Goal: Transaction & Acquisition: Subscribe to service/newsletter

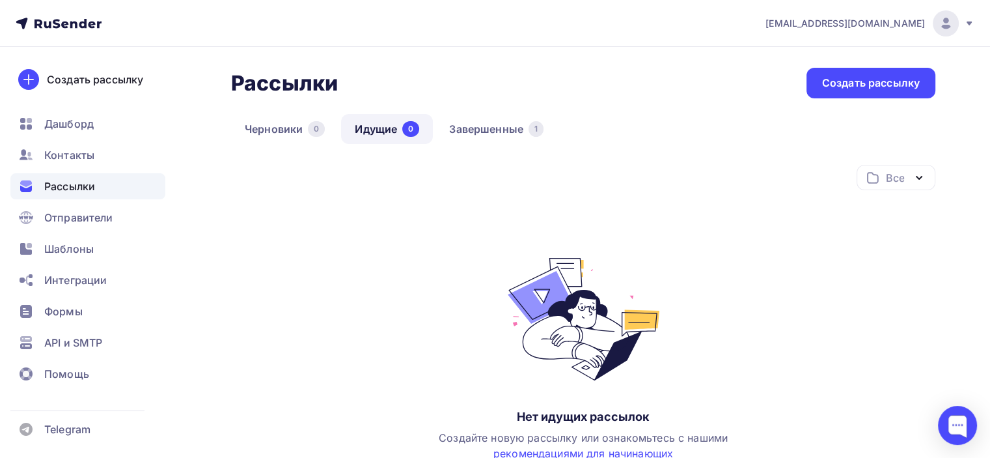
click at [971, 28] on icon at bounding box center [969, 23] width 10 height 10
click at [63, 27] on icon at bounding box center [64, 24] width 7 height 7
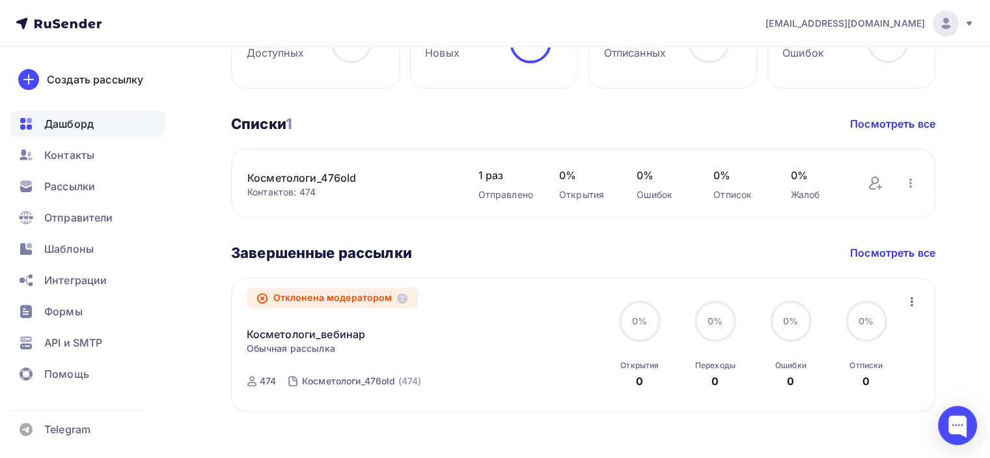
scroll to position [419, 0]
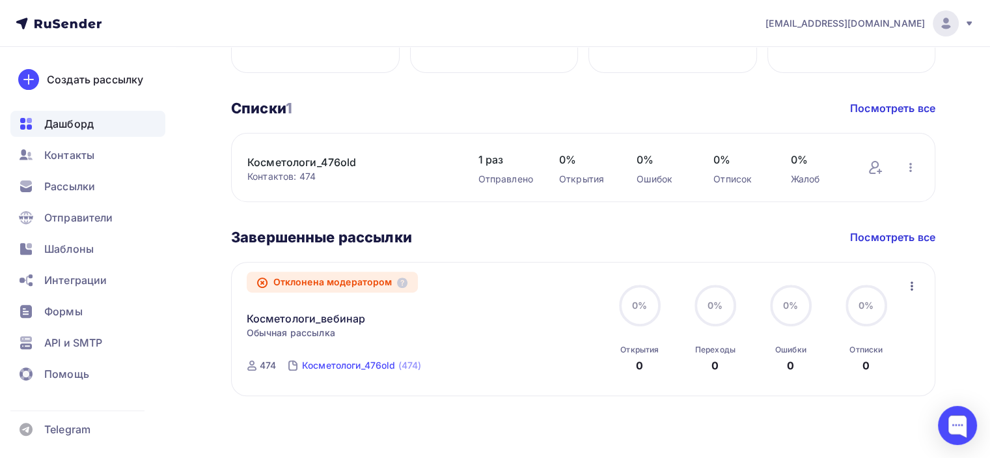
click at [326, 367] on div "Косметологи_476old" at bounding box center [349, 365] width 94 height 13
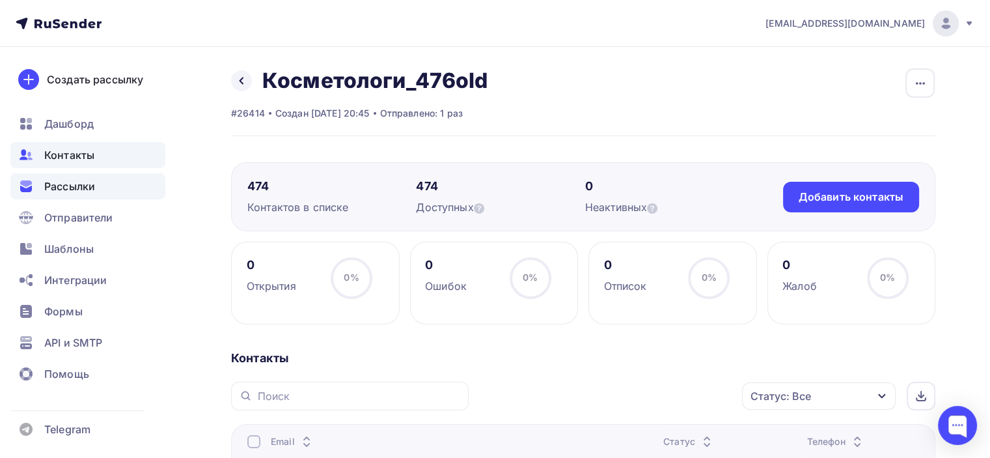
click at [61, 184] on span "Рассылки" at bounding box center [69, 186] width 51 height 16
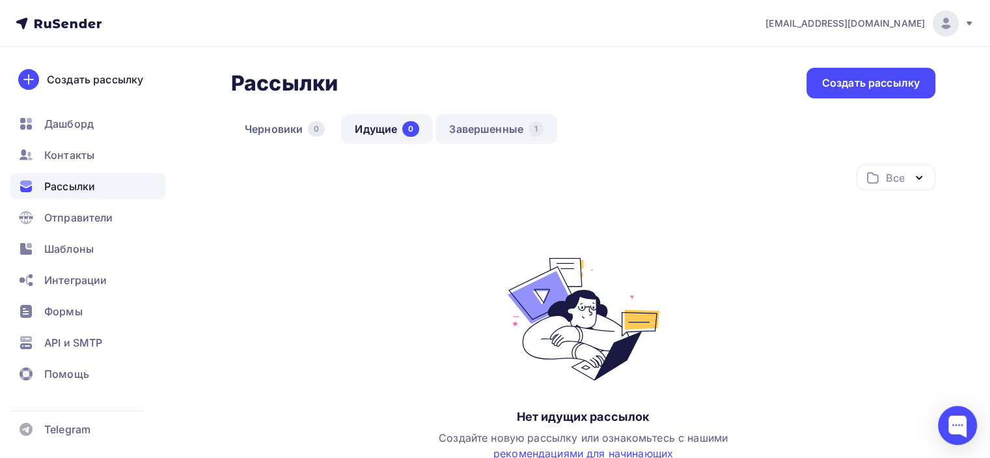
click at [494, 124] on link "Завершенные 1" at bounding box center [497, 129] width 122 height 30
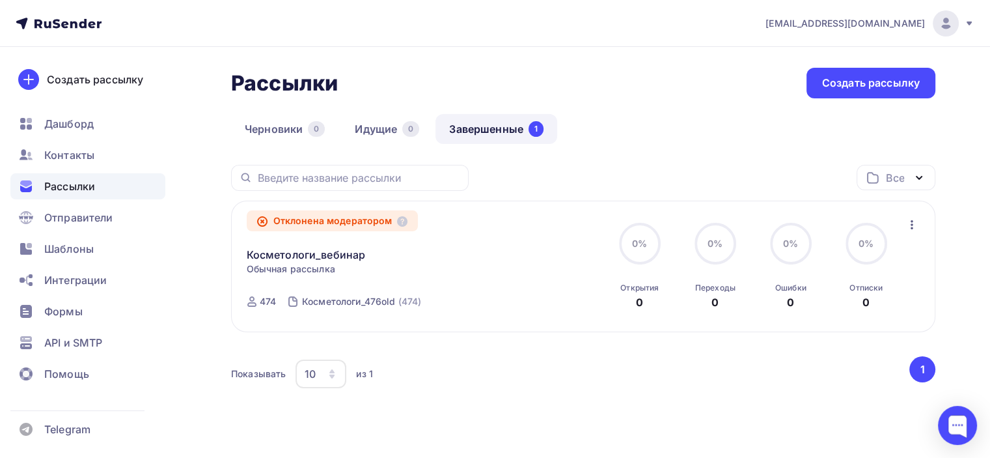
click at [916, 229] on icon "button" at bounding box center [912, 225] width 16 height 16
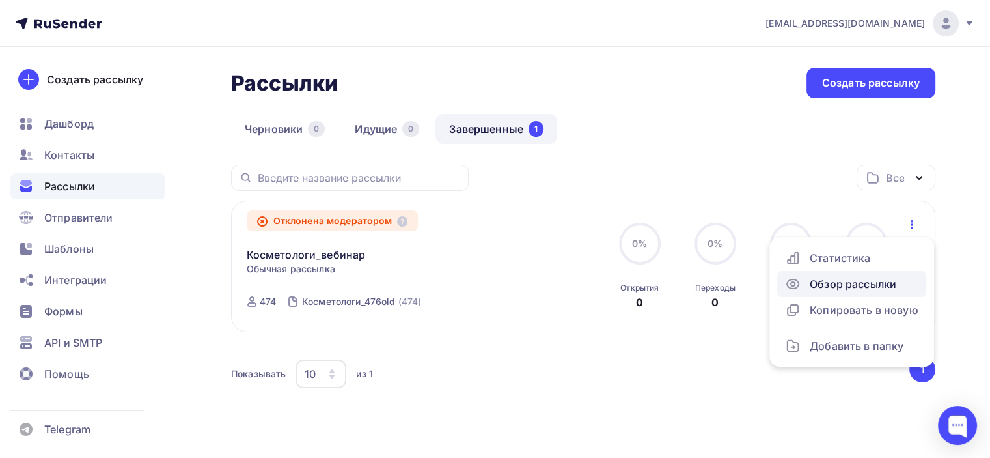
click at [851, 289] on div "Обзор рассылки" at bounding box center [851, 284] width 133 height 16
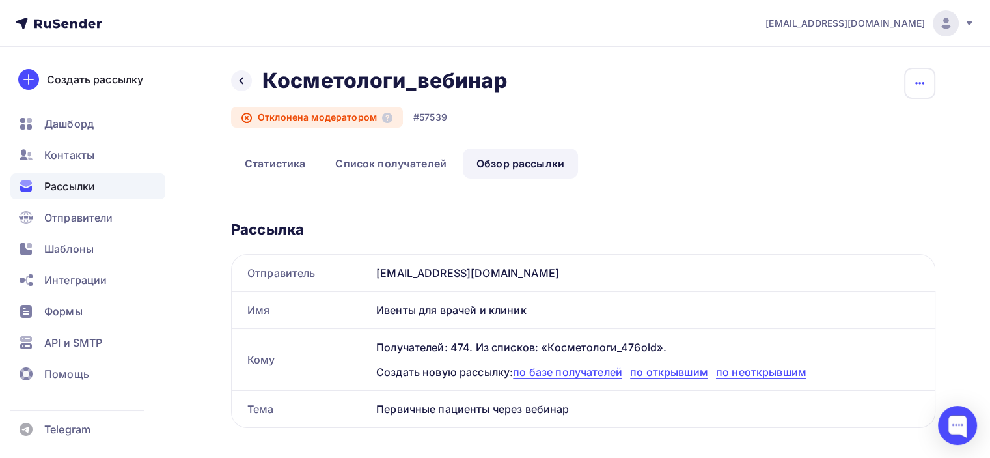
click at [913, 90] on icon "button" at bounding box center [920, 84] width 16 height 16
click at [872, 130] on div "Копировать" at bounding box center [869, 125] width 125 height 16
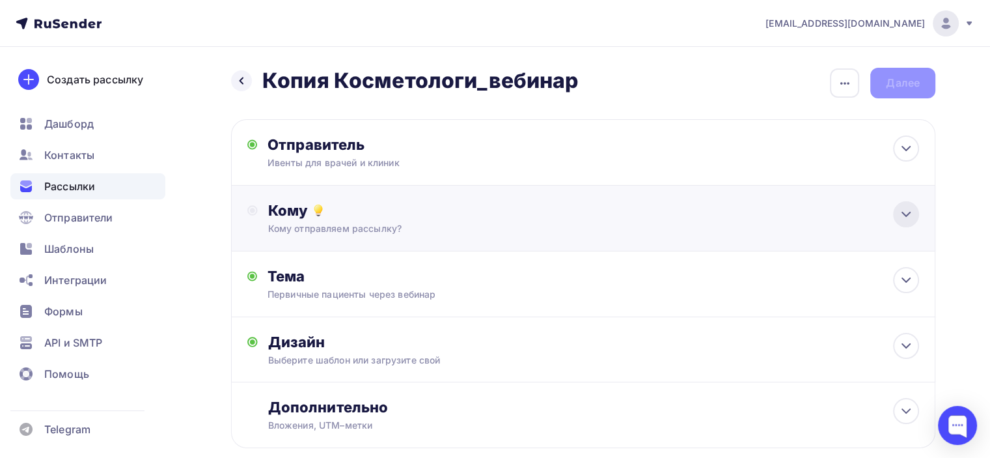
click at [904, 214] on icon at bounding box center [906, 214] width 8 height 4
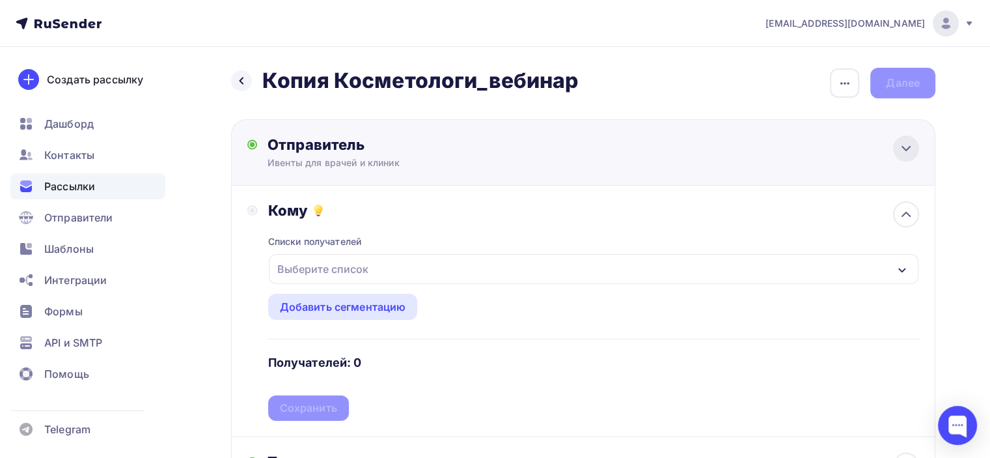
click at [906, 154] on icon at bounding box center [907, 149] width 16 height 16
type input "Ивенты для врачей и клиник"
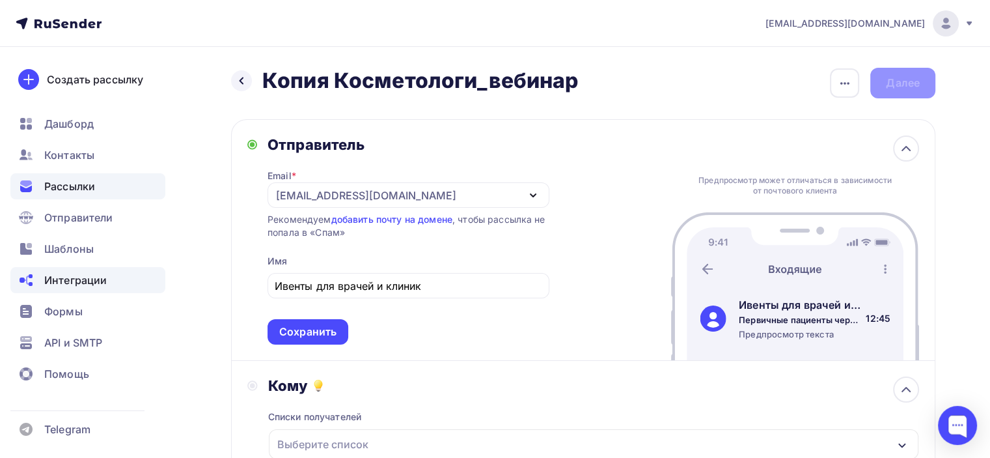
click at [70, 278] on span "Интеграции" at bounding box center [75, 280] width 63 height 16
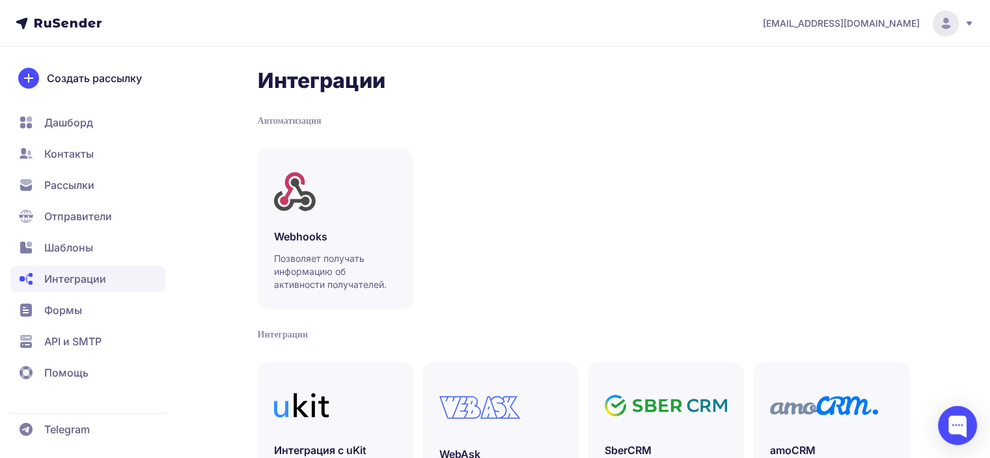
click at [61, 126] on span "Дашборд" at bounding box center [68, 123] width 49 height 16
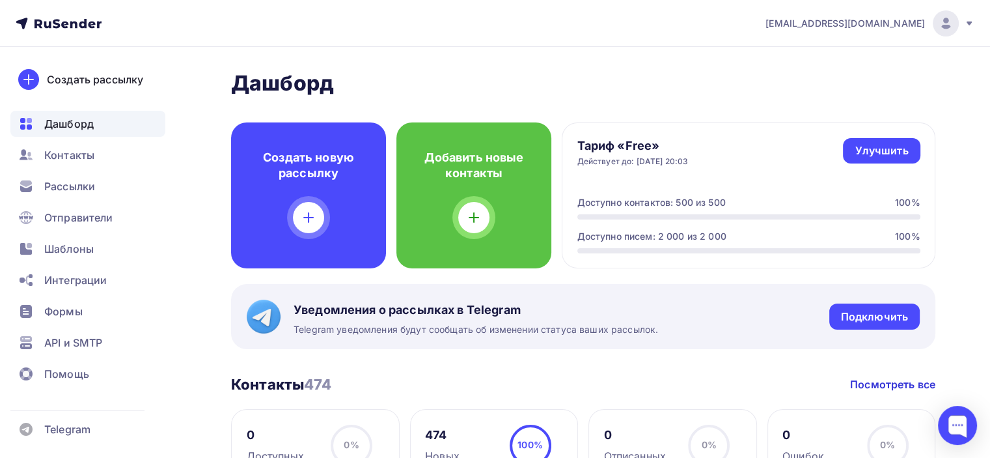
click at [64, 23] on icon at bounding box center [59, 24] width 86 height 16
click at [28, 17] on icon at bounding box center [59, 24] width 86 height 16
click at [94, 78] on div "Создать рассылку" at bounding box center [95, 80] width 96 height 16
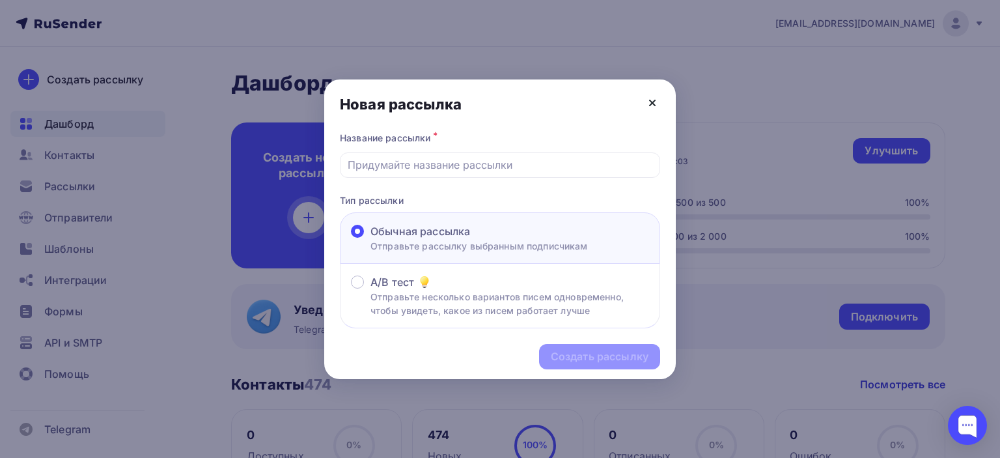
click at [650, 102] on icon at bounding box center [653, 103] width 16 height 16
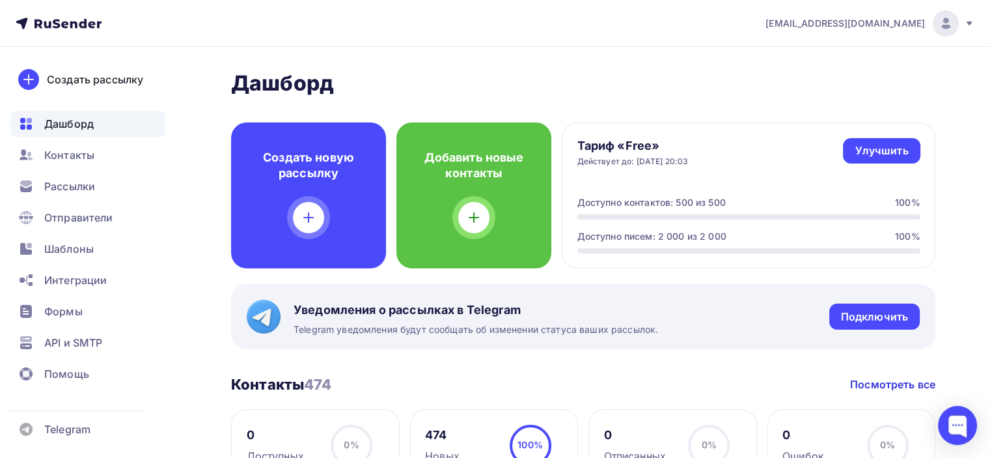
click at [972, 23] on icon at bounding box center [969, 23] width 10 height 10
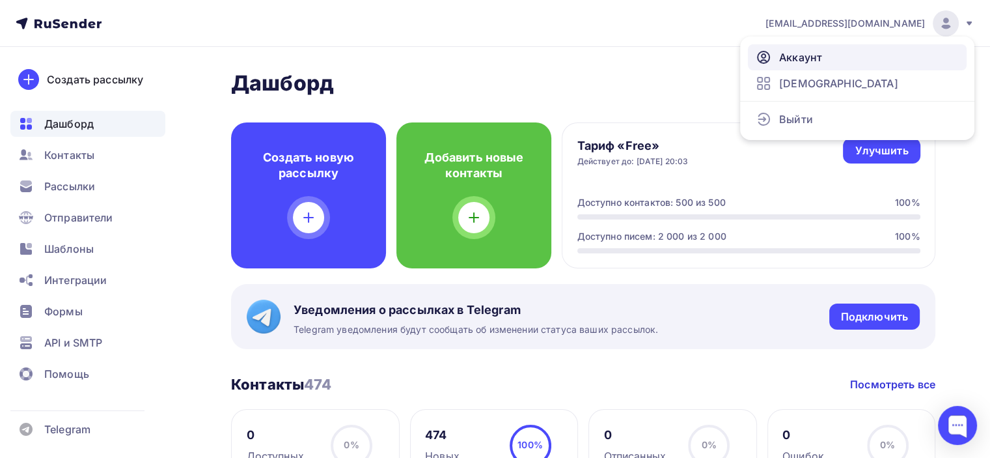
click at [829, 64] on link "Аккаунт" at bounding box center [857, 57] width 219 height 26
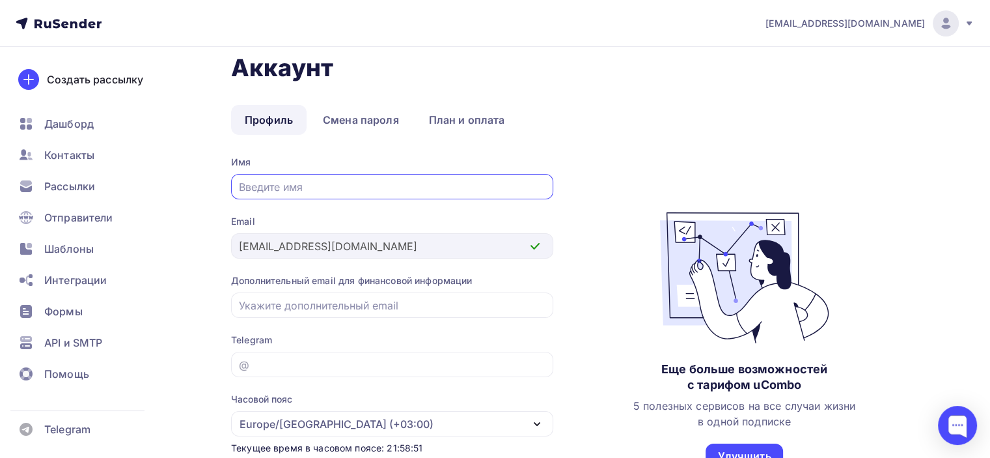
scroll to position [5, 0]
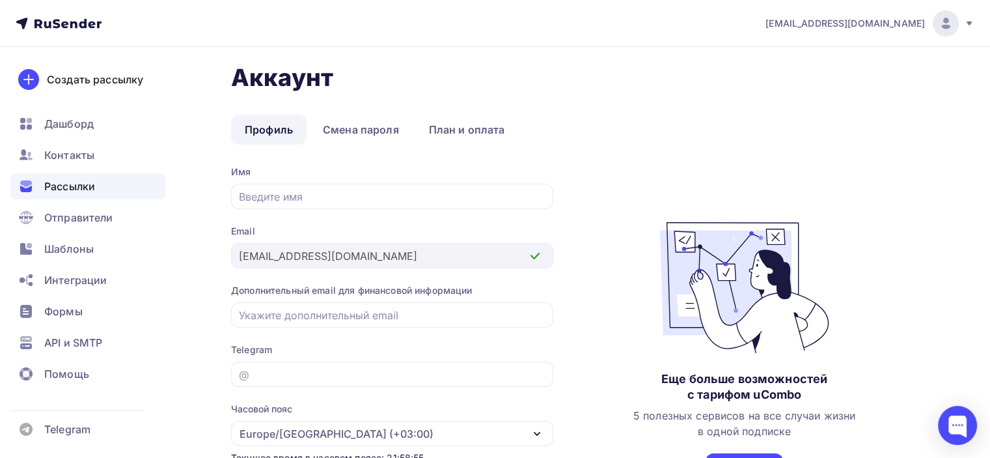
click at [59, 181] on span "Рассылки" at bounding box center [69, 186] width 51 height 16
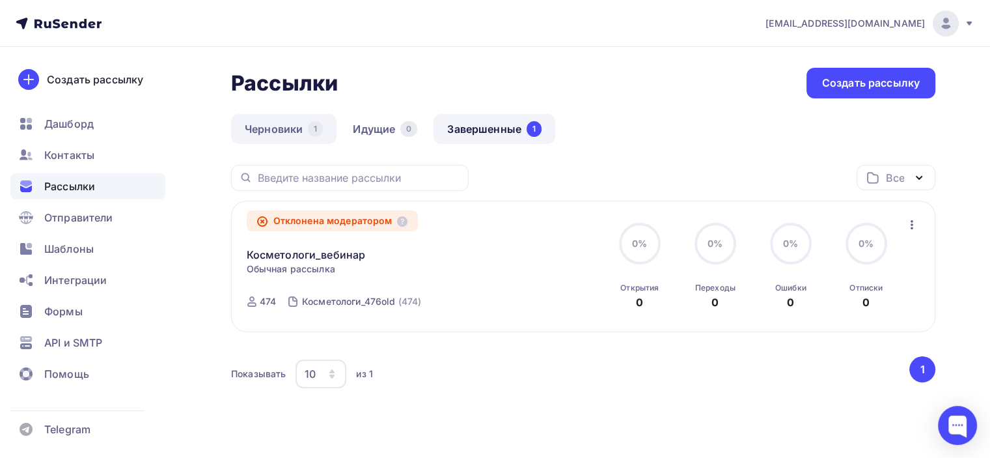
click at [259, 124] on link "Черновики 1" at bounding box center [283, 129] width 105 height 30
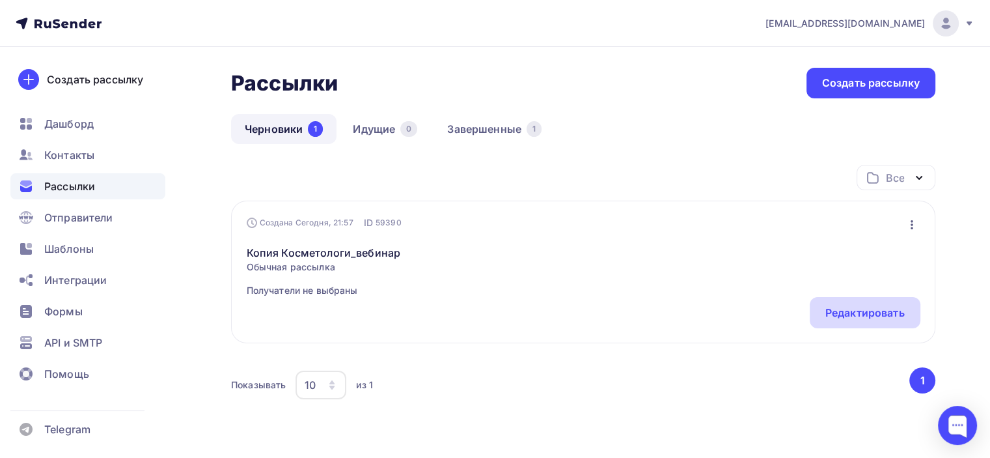
click at [870, 314] on div "Редактировать" at bounding box center [865, 313] width 79 height 16
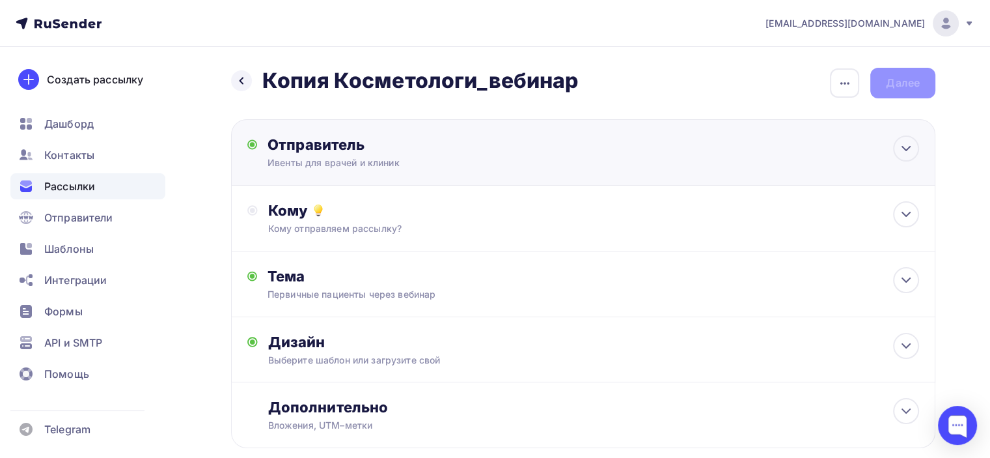
click at [590, 135] on div "Отправитель Ивенты для врачей и клиник Email * ceo@vkvasova.ru ceo@vkvasova.ru …" at bounding box center [583, 152] width 704 height 66
type input "Ивенты для врачей и клиник"
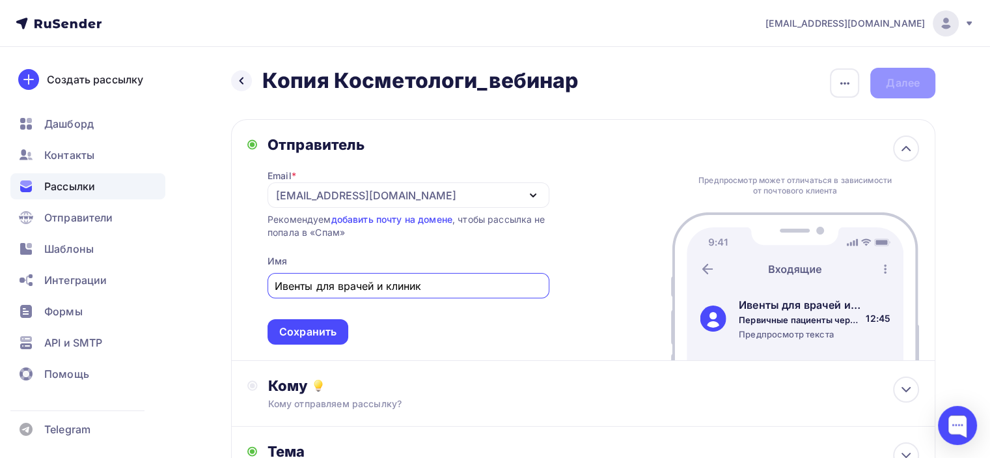
click at [539, 197] on icon "button" at bounding box center [533, 196] width 16 height 16
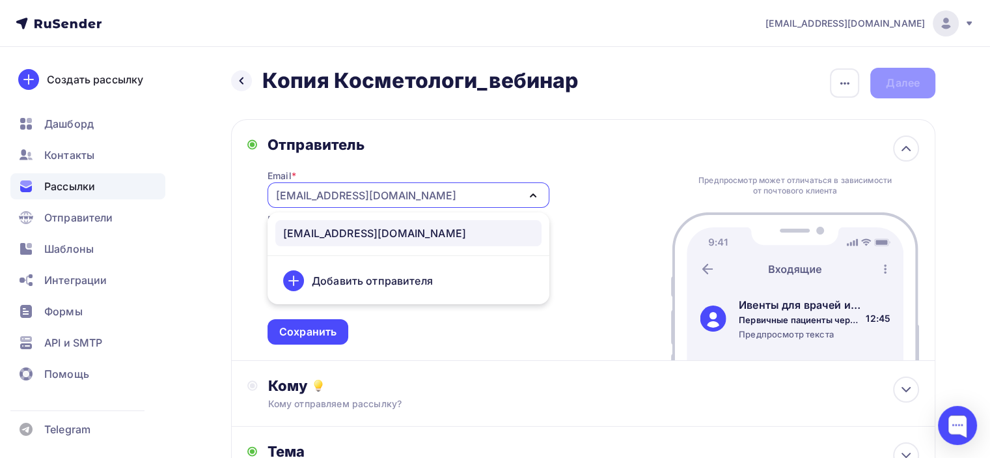
click at [585, 170] on div "Отправитель Email * ceo@vkvasova.ru ceo@vkvasova.ru Добавить отправителя Рекоме…" at bounding box center [583, 240] width 704 height 242
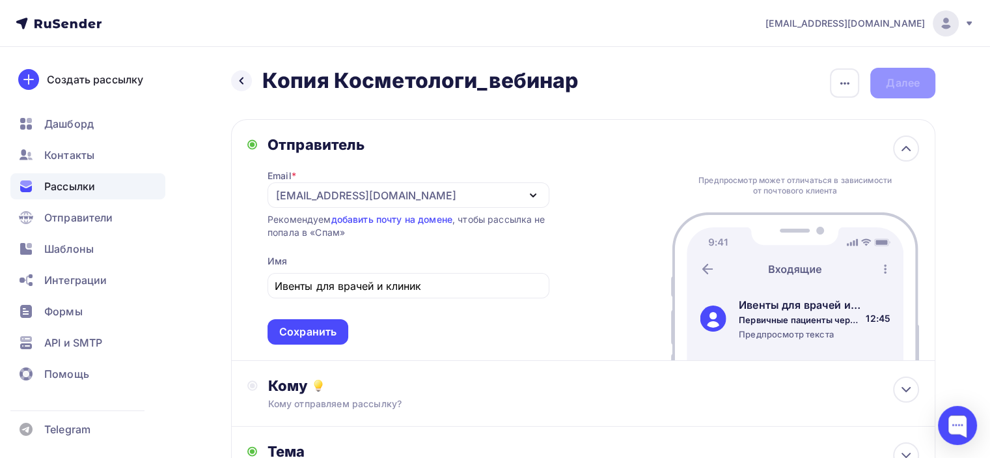
click at [533, 196] on icon "button" at bounding box center [533, 195] width 5 height 3
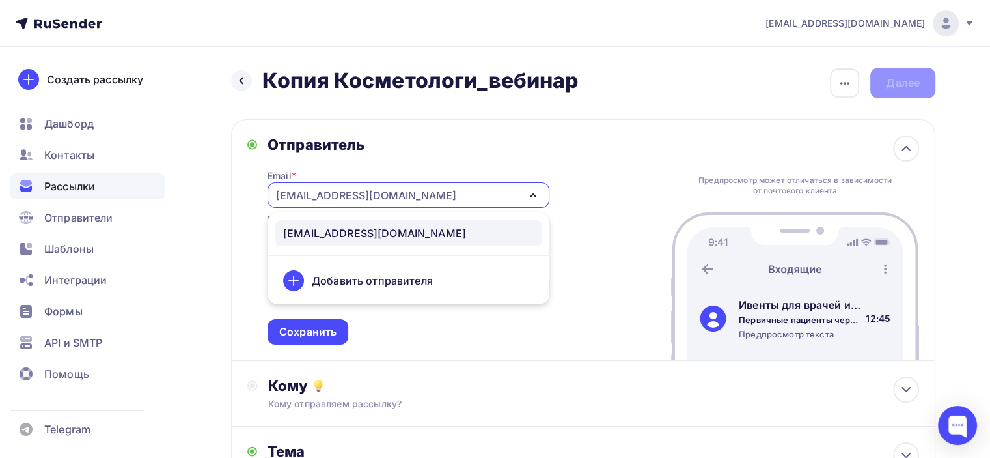
click at [385, 277] on div "Добавить отправителя" at bounding box center [372, 281] width 121 height 16
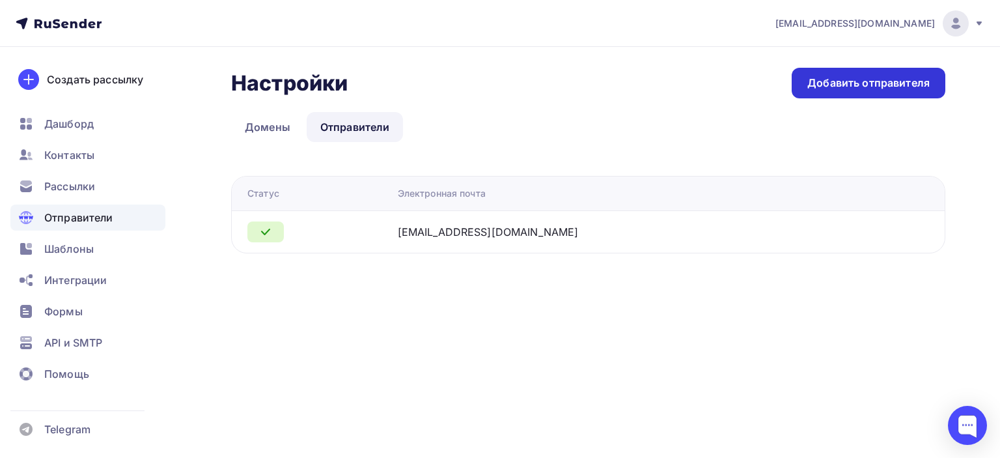
click at [849, 76] on div "Добавить отправителя" at bounding box center [868, 83] width 122 height 15
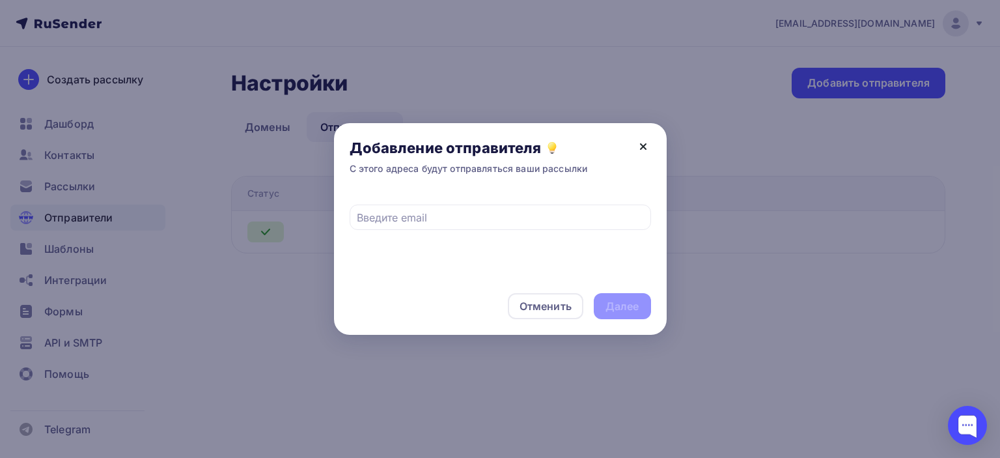
click at [639, 147] on icon at bounding box center [643, 147] width 16 height 16
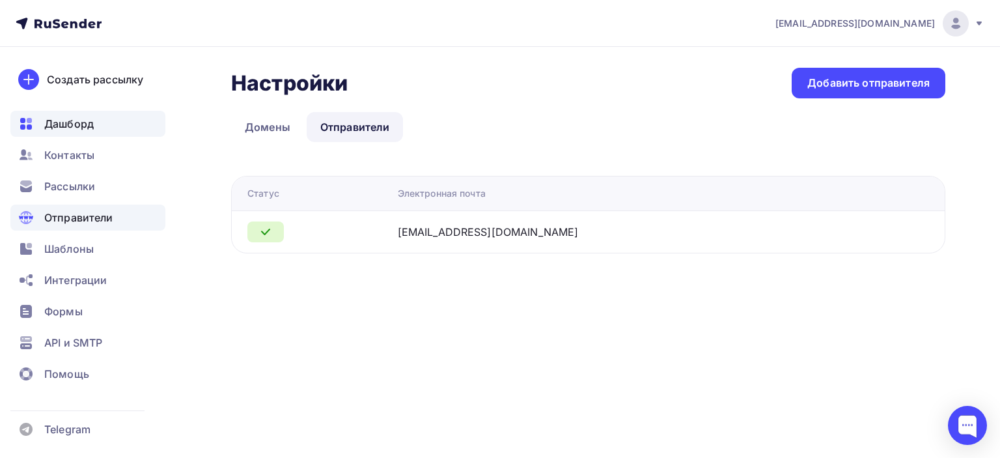
click at [48, 122] on span "Дашборд" at bounding box center [68, 124] width 49 height 16
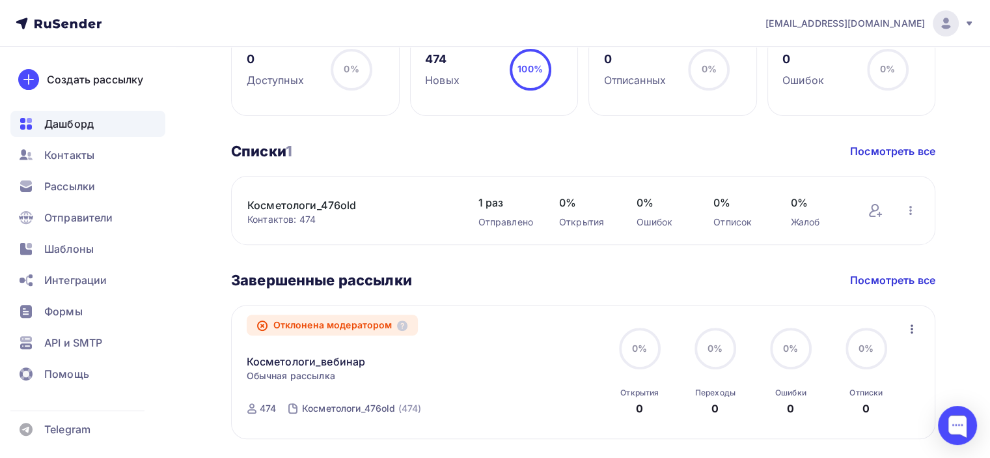
scroll to position [419, 0]
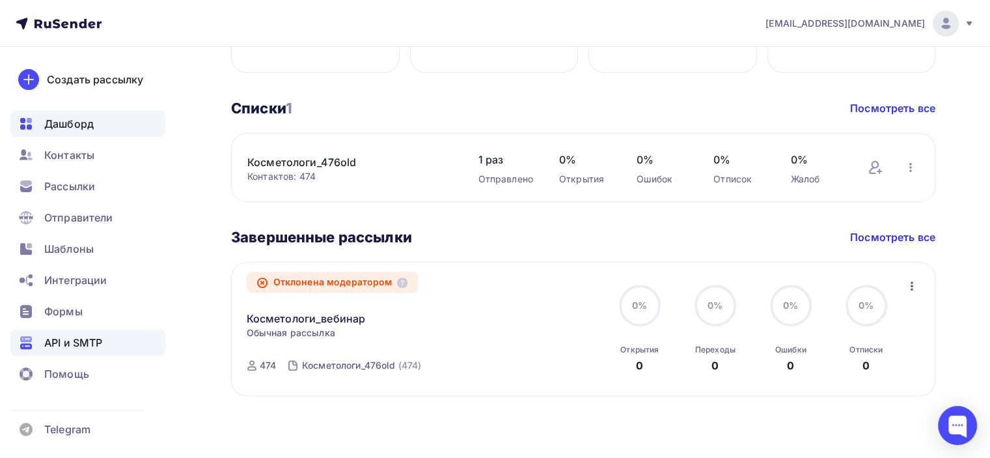
click at [102, 350] on div "API и SMTP" at bounding box center [87, 342] width 155 height 26
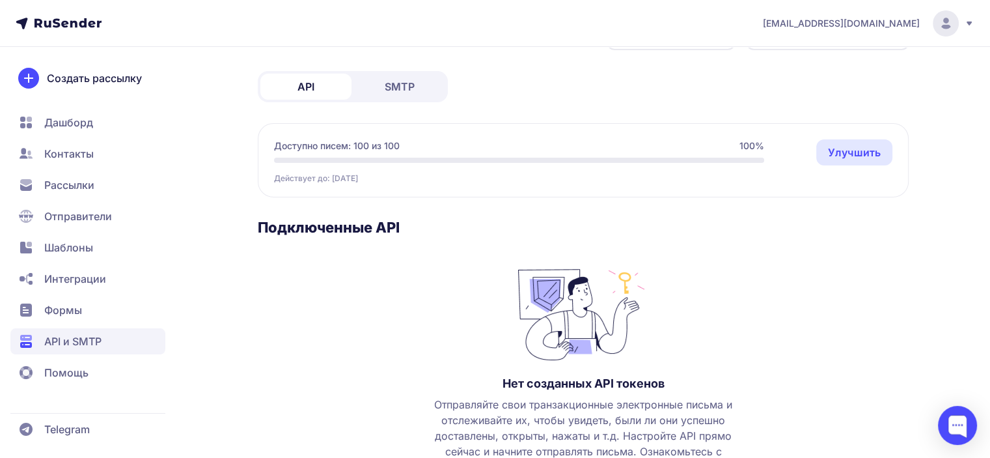
scroll to position [3, 0]
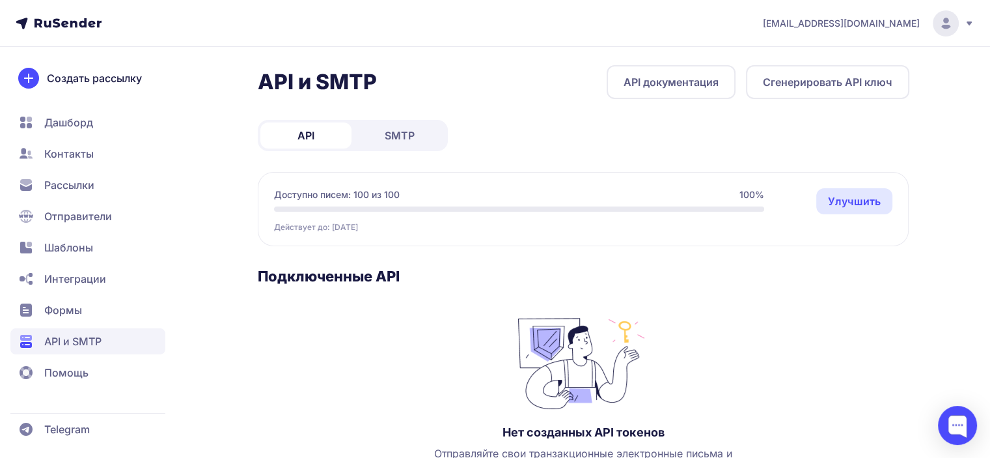
click at [412, 137] on span "SMTP" at bounding box center [400, 136] width 30 height 16
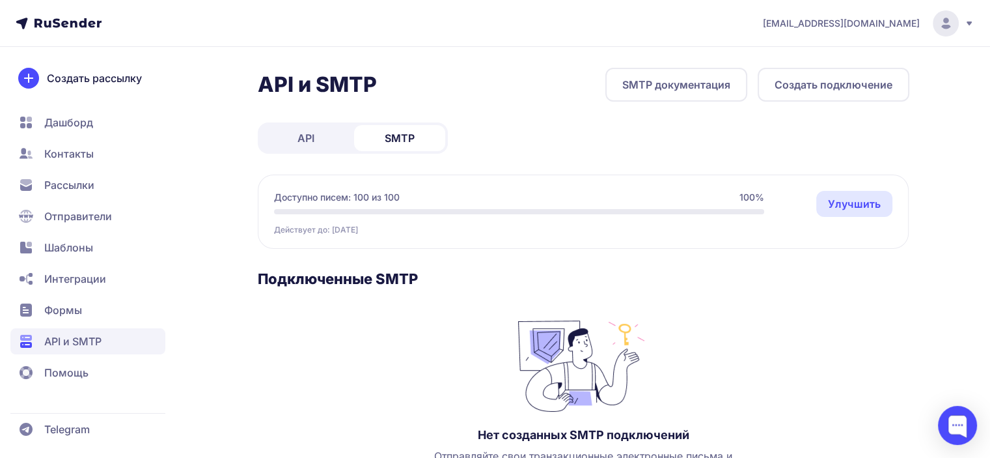
click at [65, 307] on span "Формы" at bounding box center [63, 310] width 38 height 16
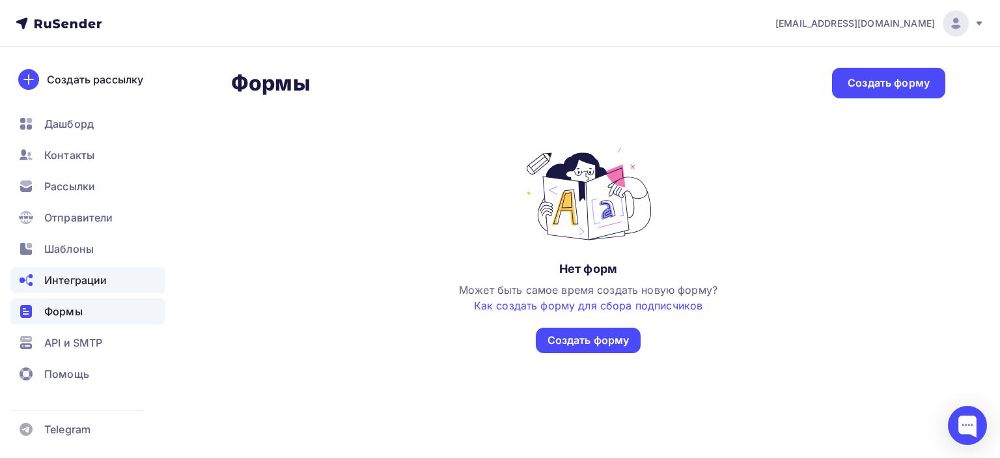
click at [78, 285] on span "Интеграции" at bounding box center [75, 280] width 63 height 16
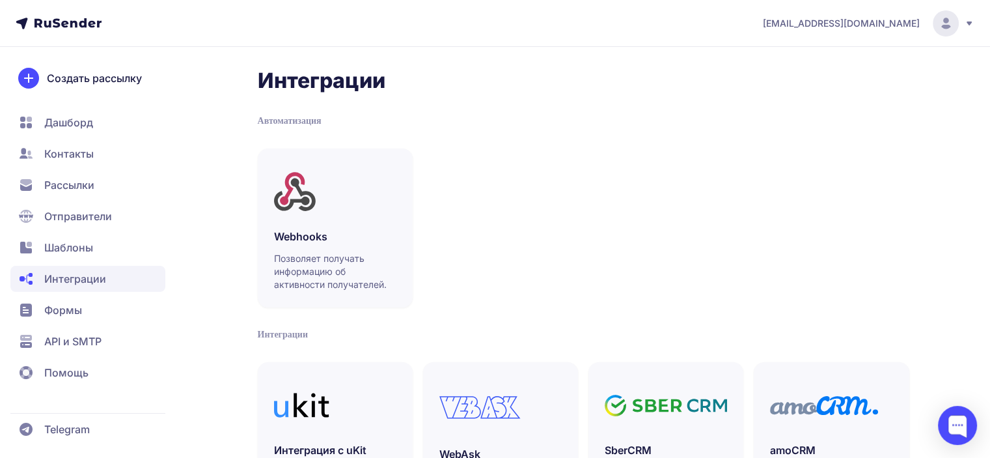
click at [76, 247] on span "Шаблоны" at bounding box center [68, 248] width 49 height 16
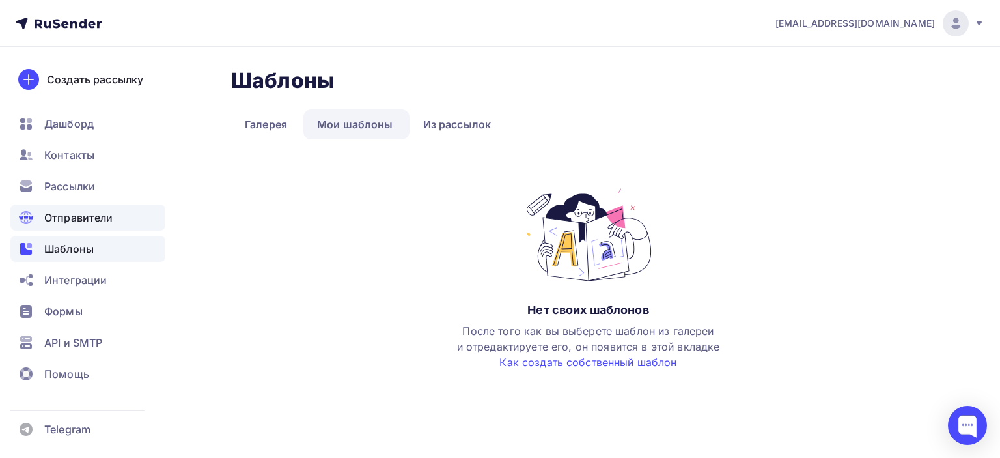
click at [70, 213] on span "Отправители" at bounding box center [78, 218] width 69 height 16
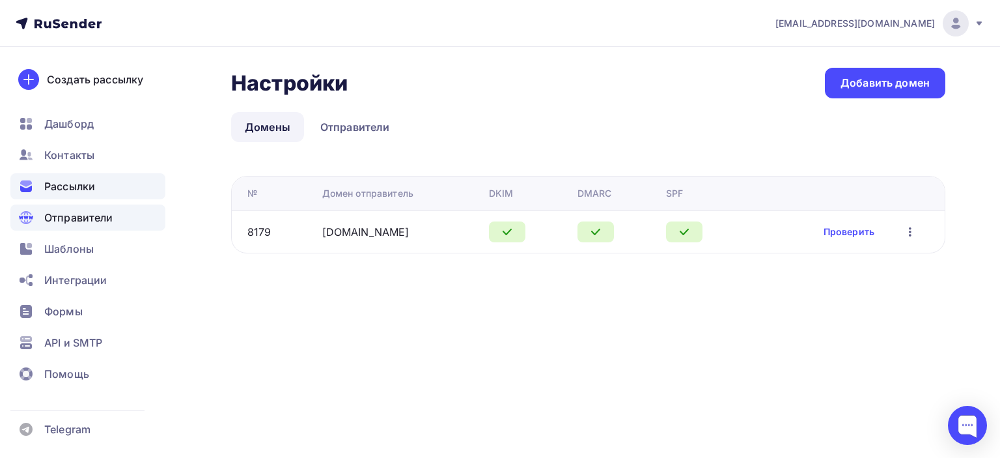
click at [59, 184] on span "Рассылки" at bounding box center [69, 186] width 51 height 16
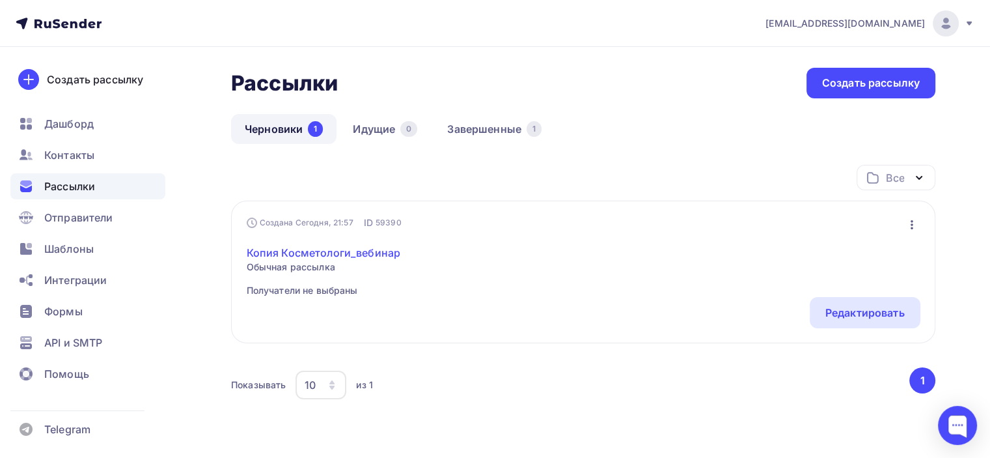
click at [331, 253] on link "Копия Косметологи_вебинар" at bounding box center [324, 253] width 154 height 16
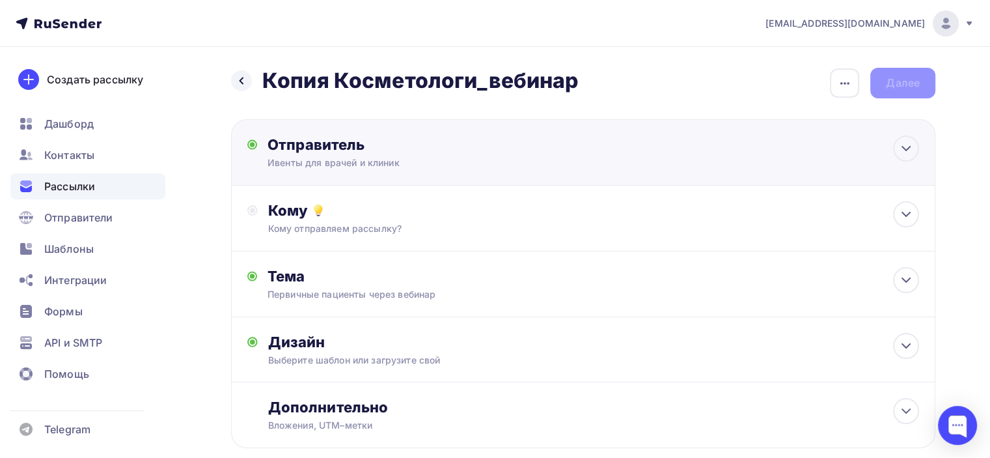
click at [344, 156] on div "Ивенты для врачей и клиник" at bounding box center [395, 162] width 254 height 13
type input "Ивенты для врачей и клиник"
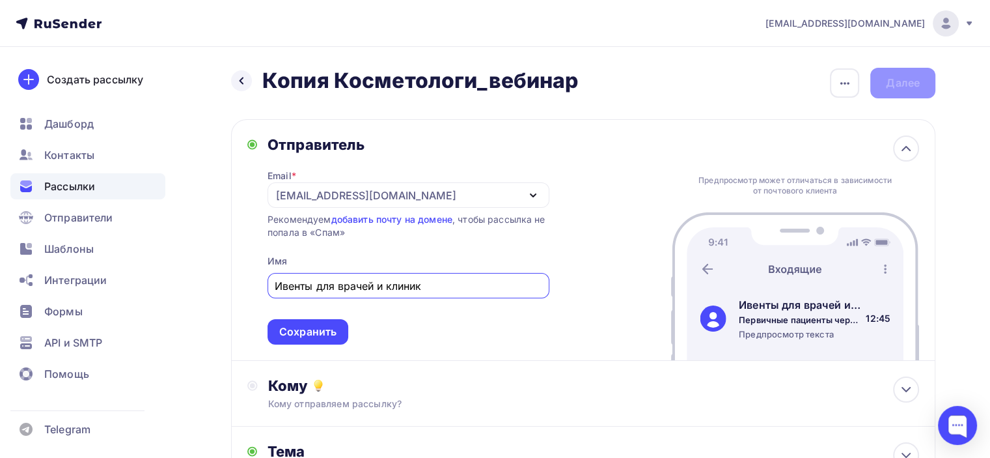
click at [533, 192] on icon "button" at bounding box center [533, 196] width 16 height 16
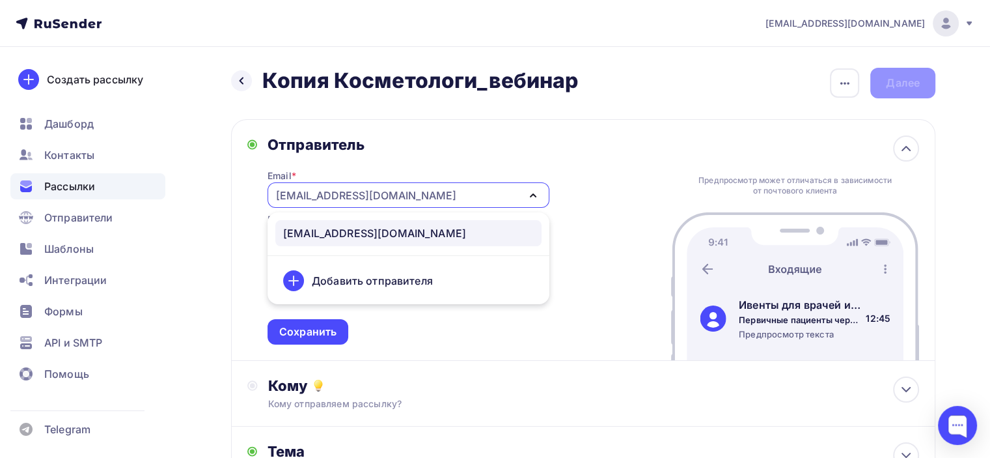
click at [388, 285] on div "Добавить отправителя" at bounding box center [372, 281] width 121 height 16
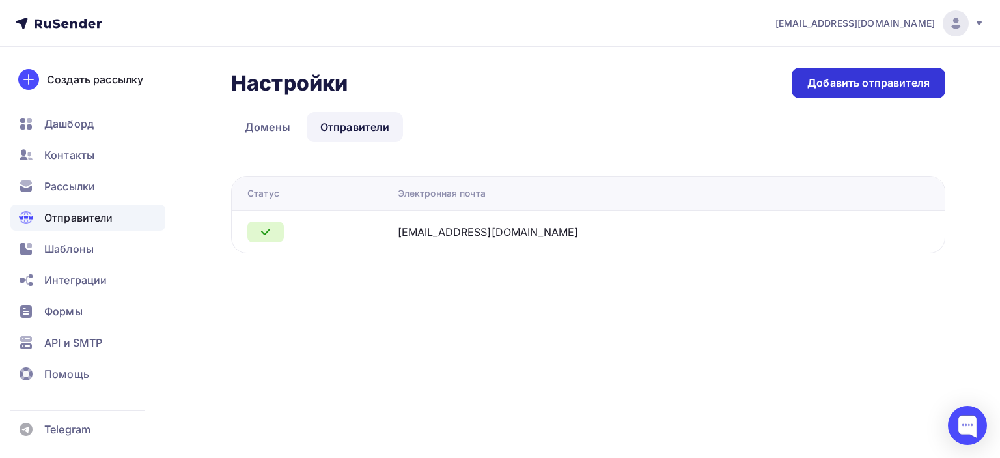
click at [852, 81] on div "Добавить отправителя" at bounding box center [868, 83] width 122 height 15
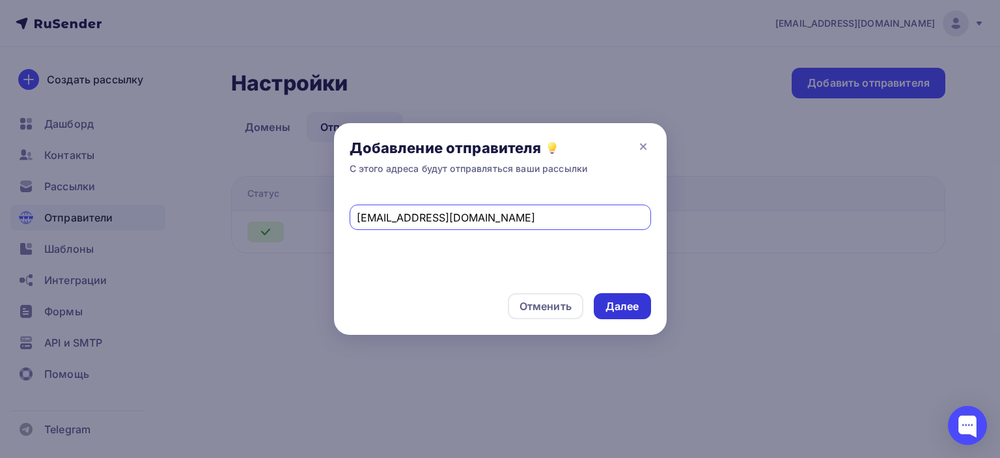
type input "event@lotus-award.ru"
click at [615, 305] on div "Далее" at bounding box center [623, 306] width 34 height 15
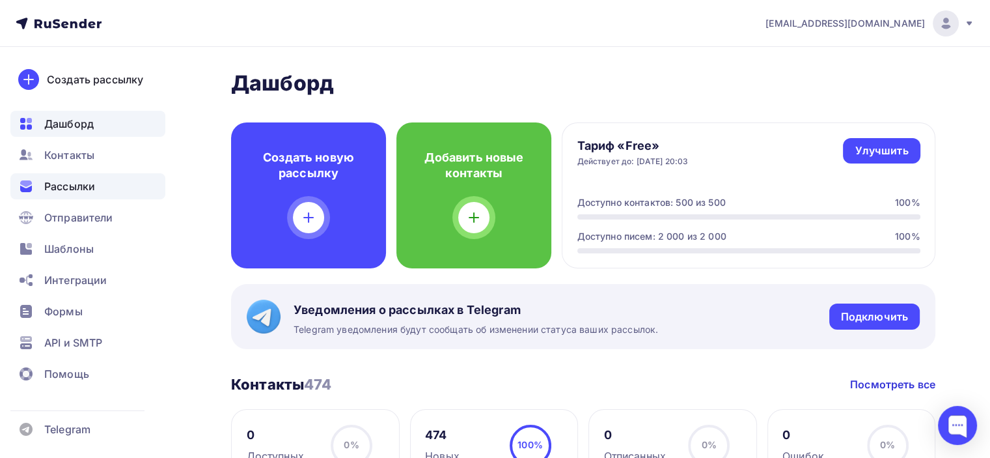
click at [72, 184] on span "Рассылки" at bounding box center [69, 186] width 51 height 16
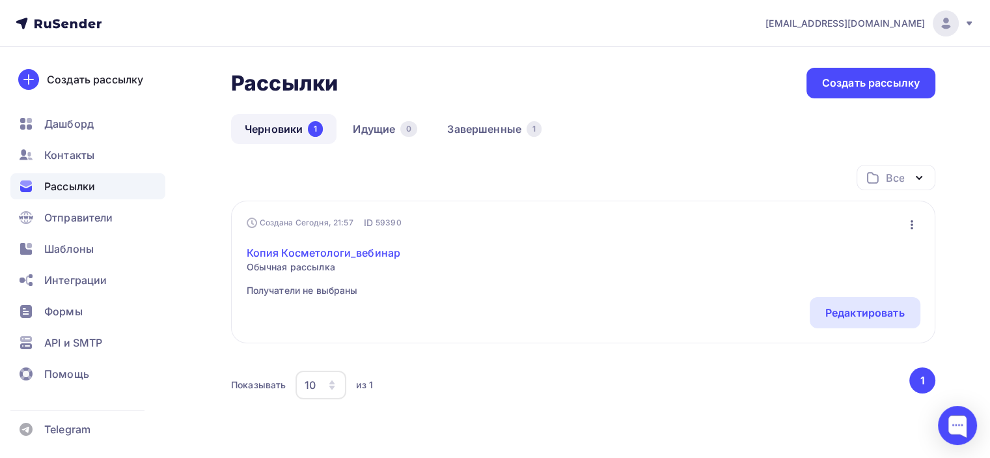
click at [342, 249] on link "Копия Косметологи_вебинар" at bounding box center [324, 253] width 154 height 16
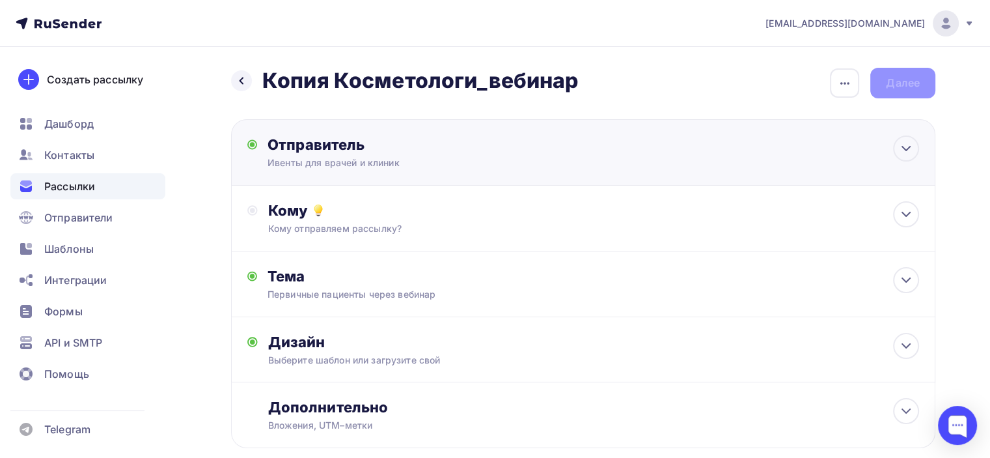
click at [354, 144] on div "Отправитель" at bounding box center [409, 144] width 282 height 18
type input "Ивенты для врачей и клиник"
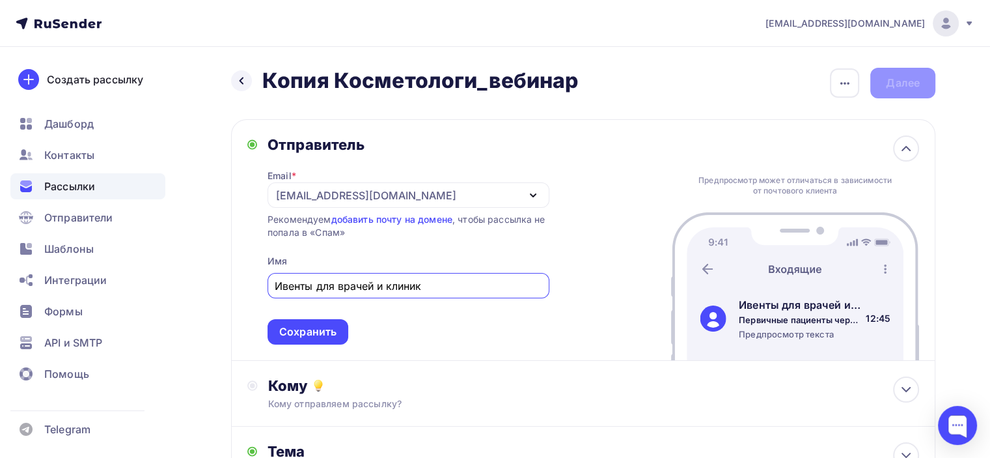
click at [531, 195] on icon "button" at bounding box center [533, 196] width 16 height 16
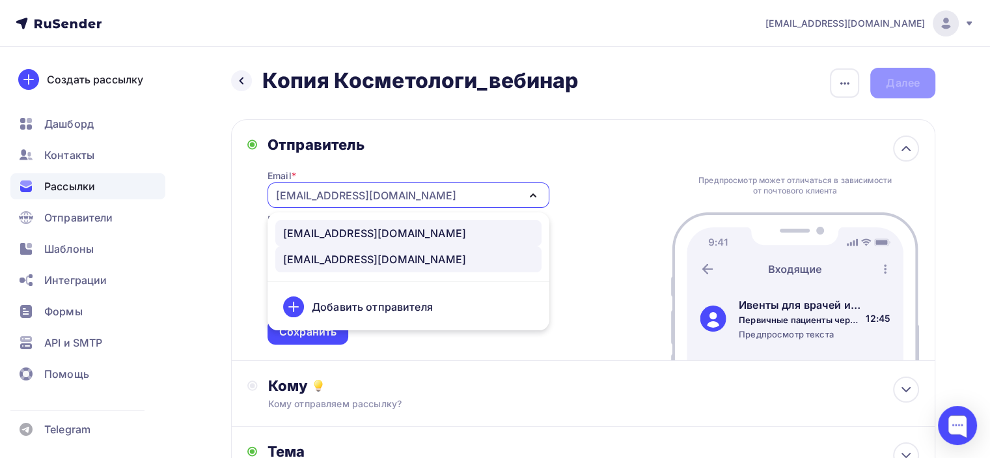
click at [360, 232] on div "event@lotus-award.ru" at bounding box center [374, 233] width 183 height 16
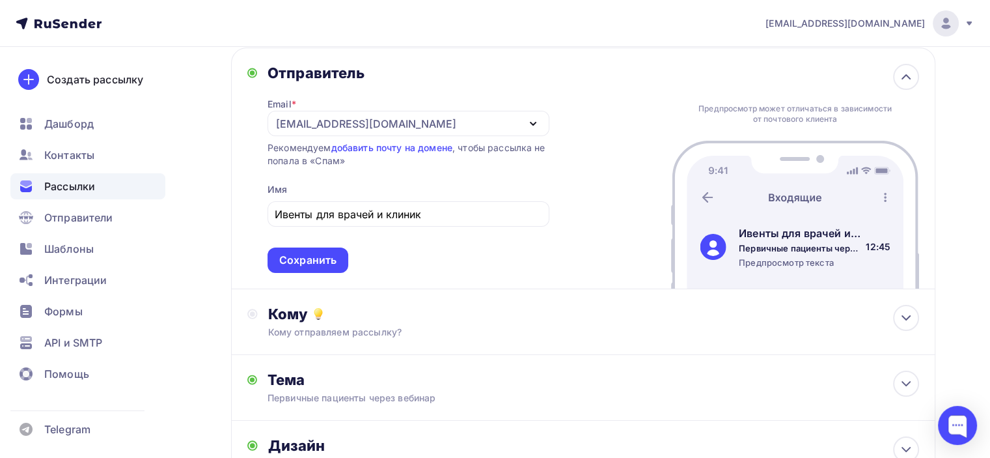
scroll to position [94, 0]
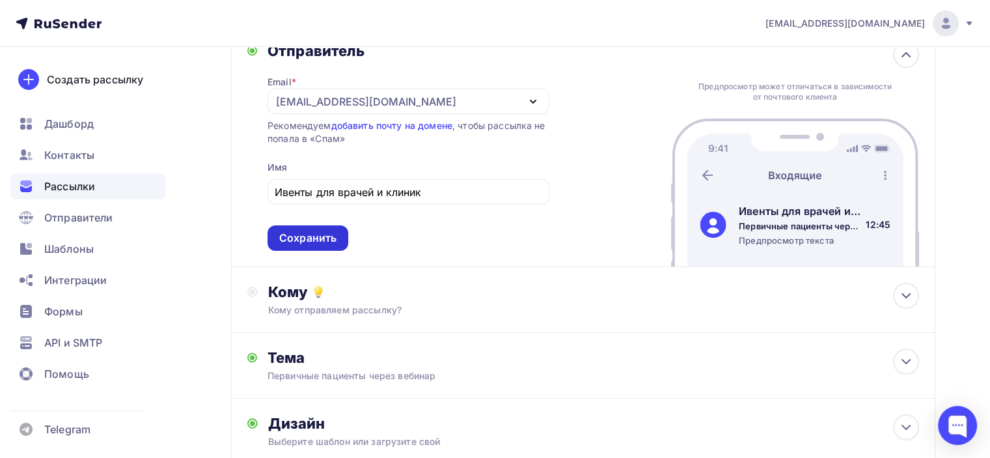
click at [310, 238] on div "Сохранить" at bounding box center [307, 237] width 57 height 15
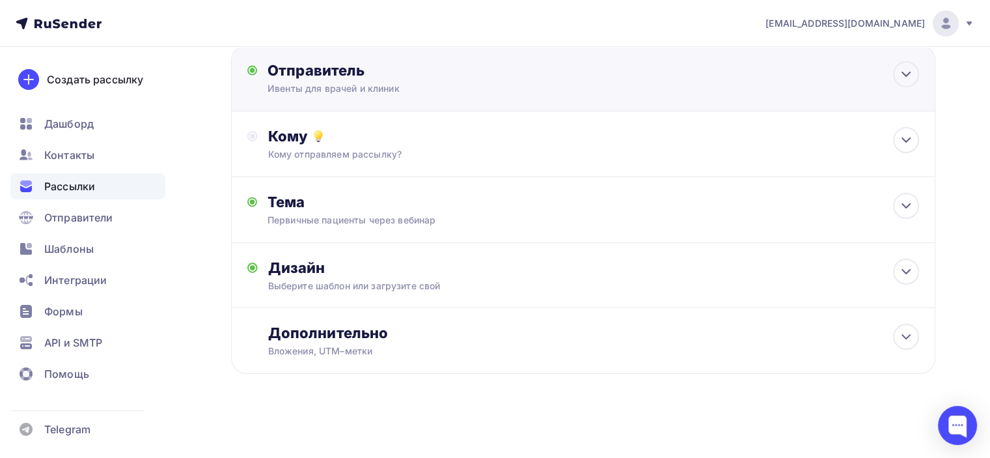
scroll to position [73, 0]
click at [361, 149] on div "Кому отправляем рассылку?" at bounding box center [561, 155] width 586 height 13
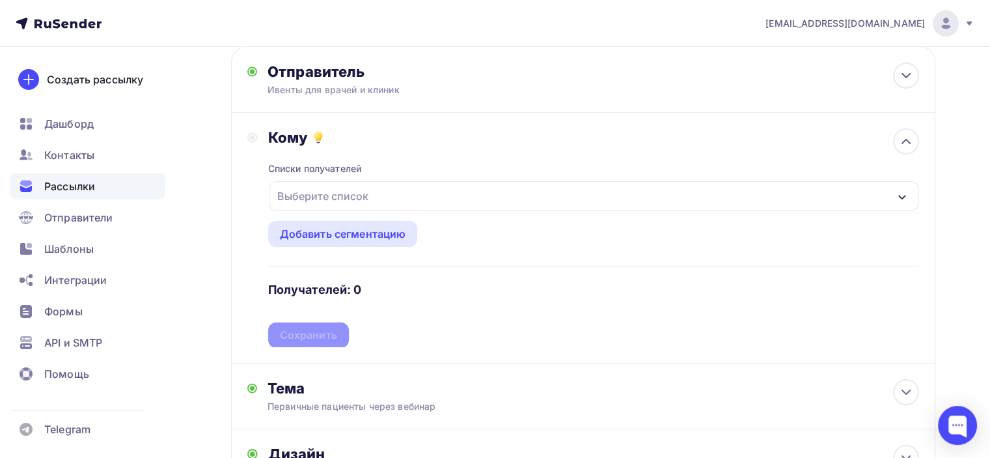
scroll to position [94, 0]
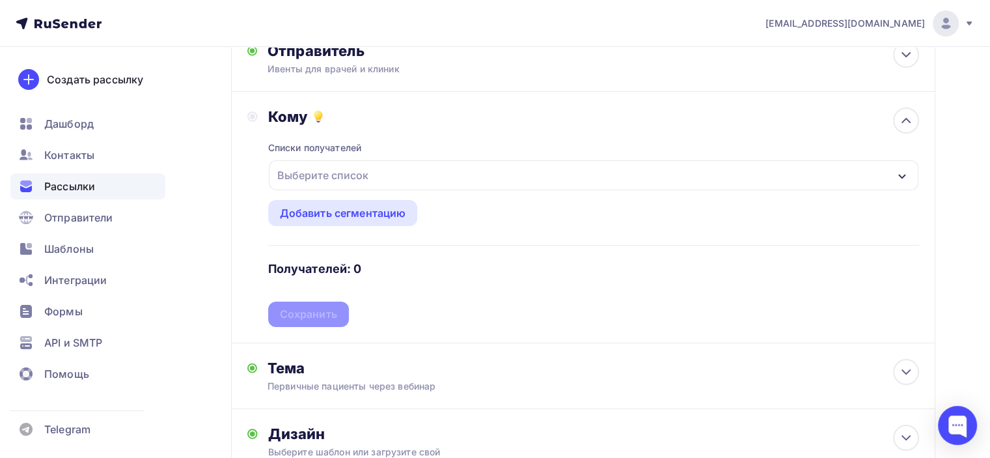
click at [349, 178] on div "Выберите список" at bounding box center [323, 174] width 102 height 23
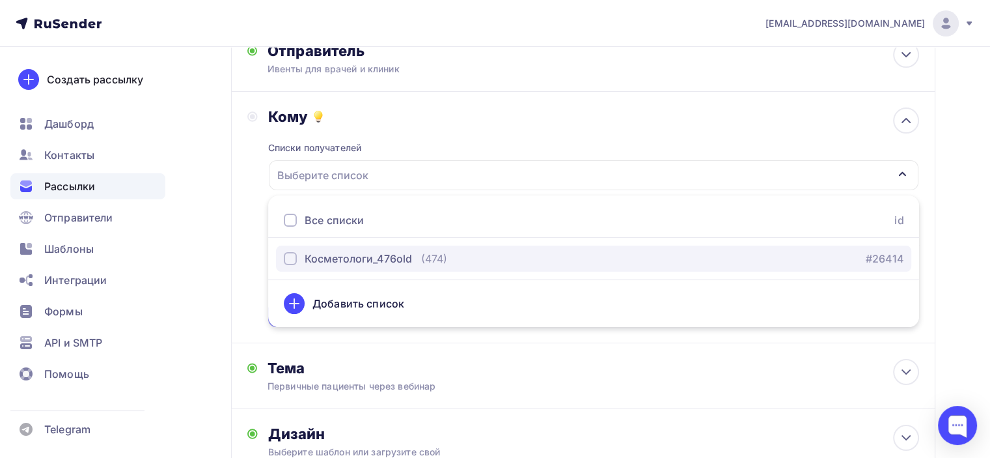
click at [363, 257] on div "Косметологи_476old" at bounding box center [358, 259] width 107 height 16
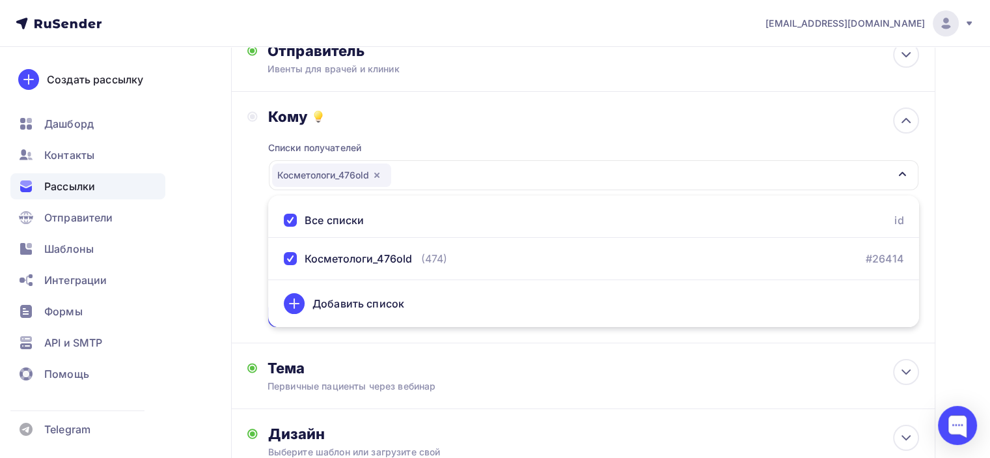
click at [233, 231] on div "Кому Списки получателей Косметологи_476old Все списки id Косметологи_476old (47…" at bounding box center [583, 217] width 704 height 251
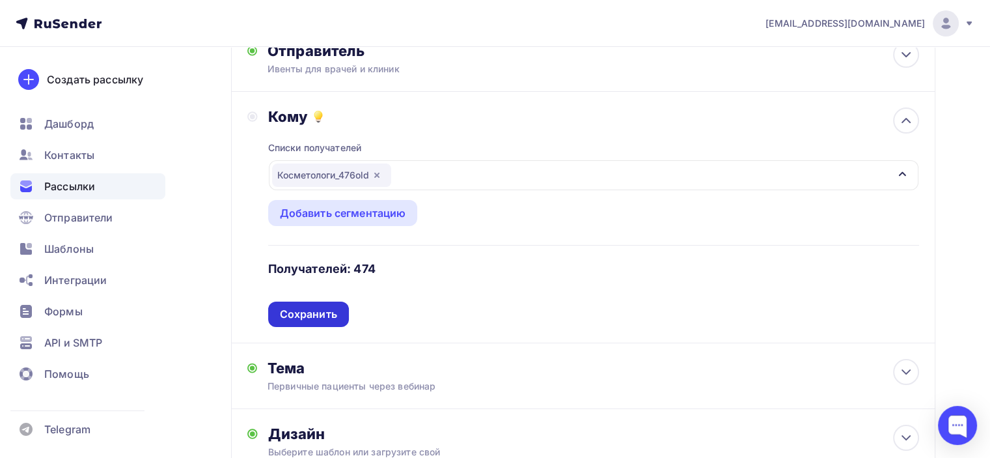
click at [307, 320] on div "Сохранить" at bounding box center [308, 314] width 57 height 15
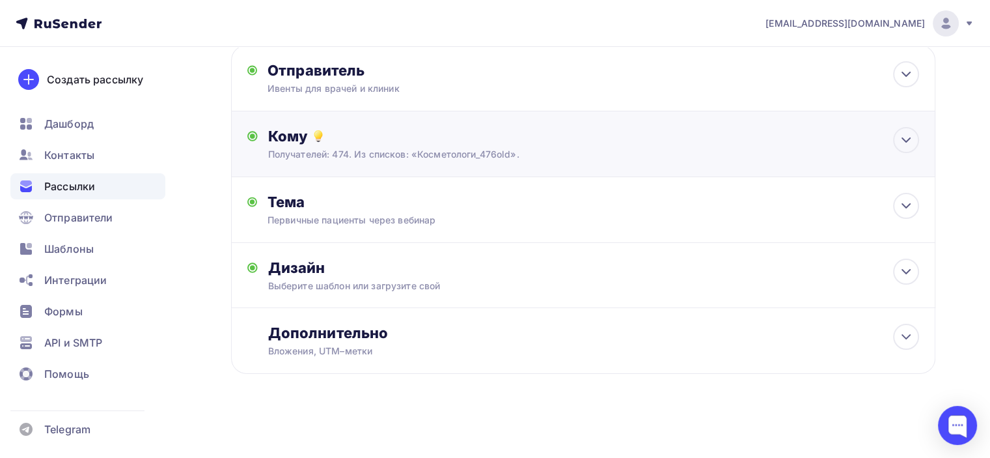
scroll to position [73, 0]
click at [354, 218] on div "Первичные пациенты через вебинар" at bounding box center [384, 221] width 232 height 13
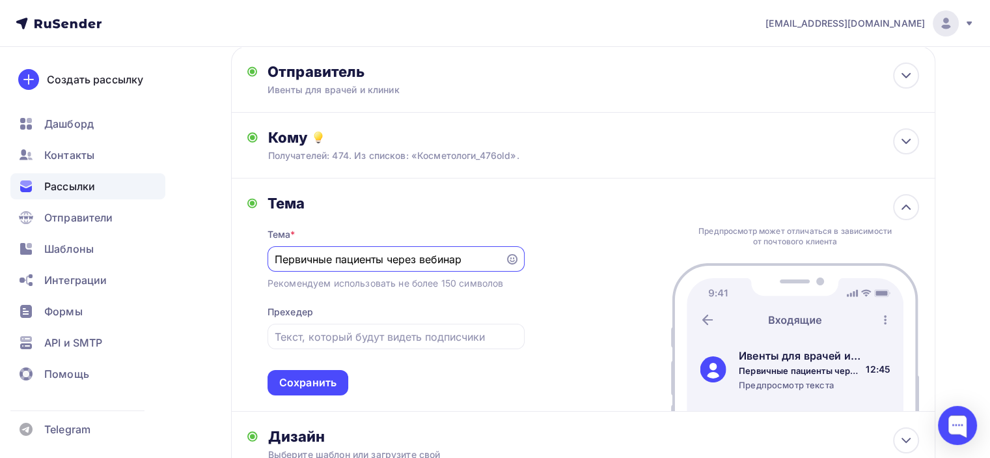
scroll to position [0, 0]
click at [909, 206] on icon at bounding box center [907, 207] width 16 height 16
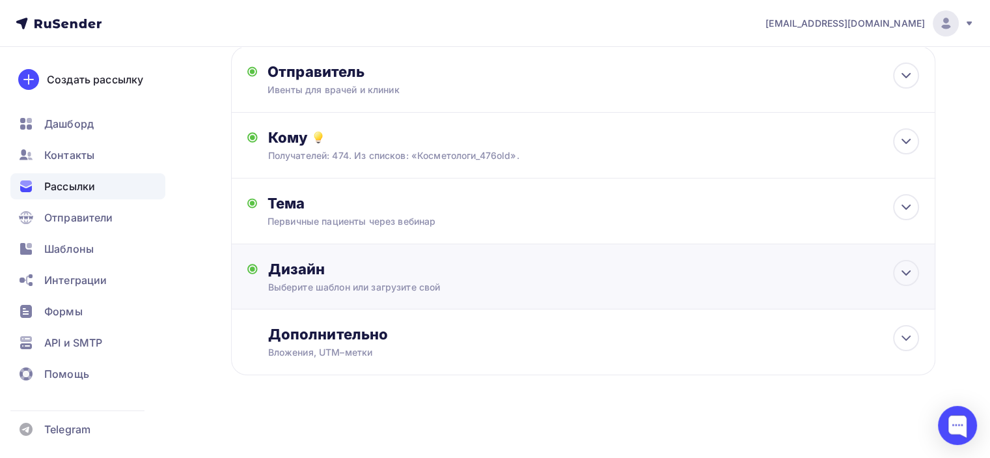
click at [599, 265] on div "Дизайн" at bounding box center [593, 269] width 651 height 18
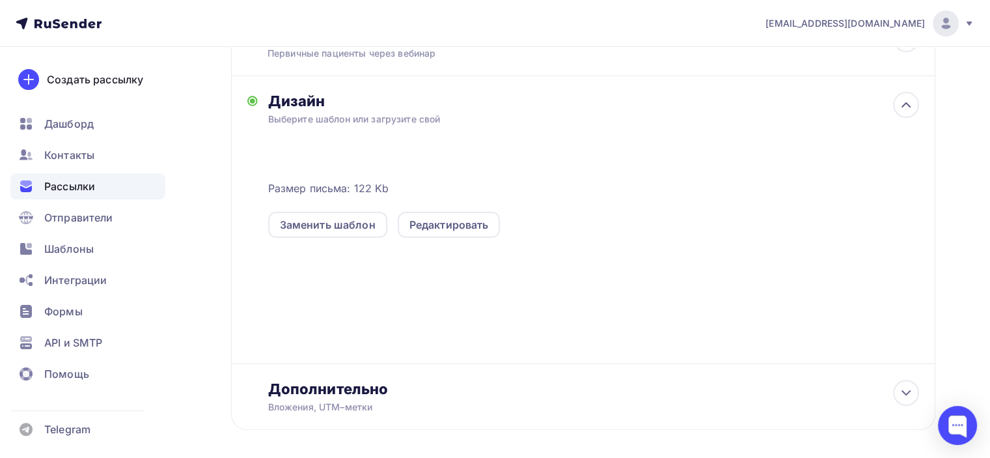
scroll to position [296, 0]
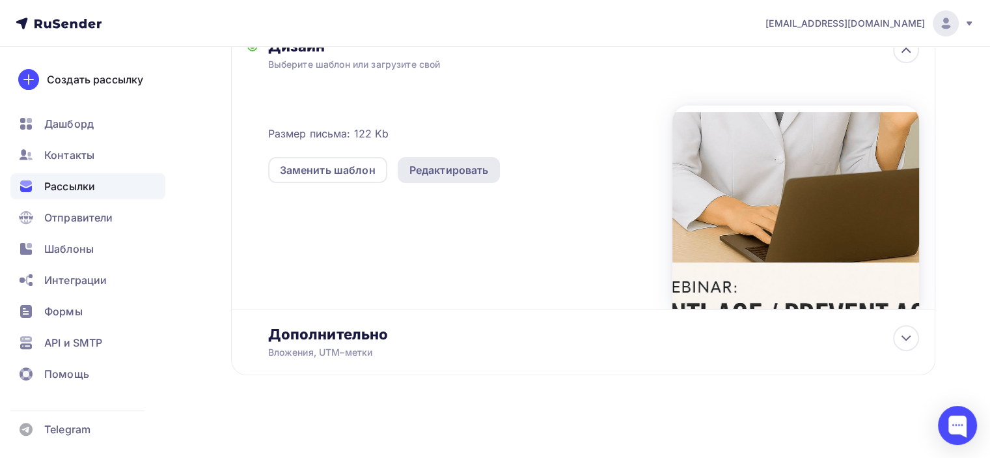
click at [447, 163] on div "Редактировать" at bounding box center [449, 170] width 79 height 16
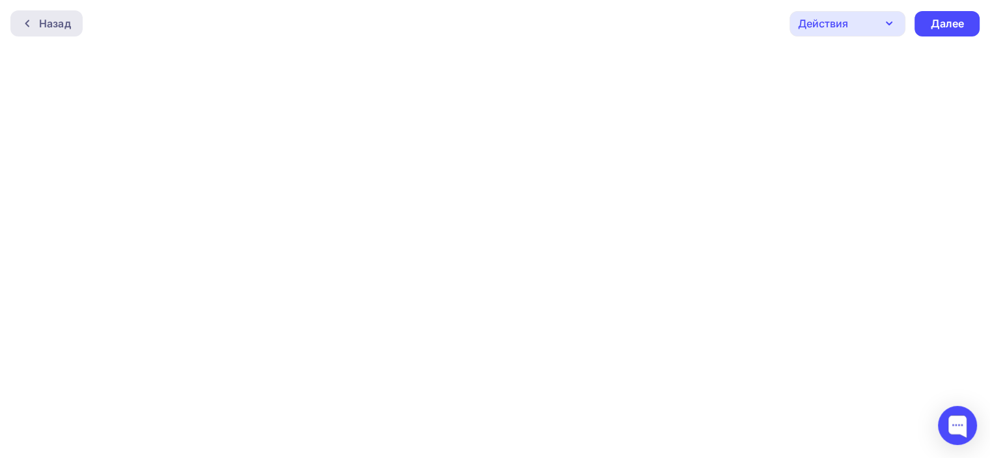
click at [40, 23] on div "Назад" at bounding box center [55, 24] width 32 height 16
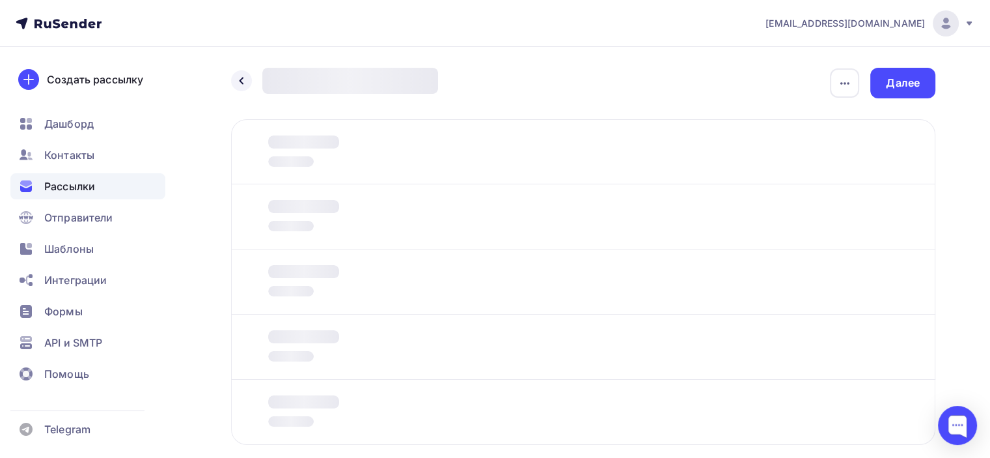
scroll to position [70, 0]
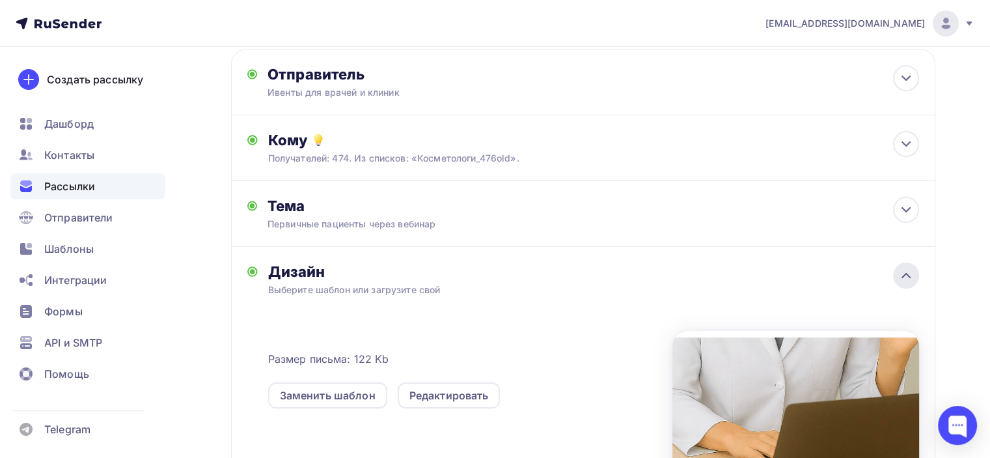
click at [909, 278] on icon at bounding box center [907, 276] width 16 height 16
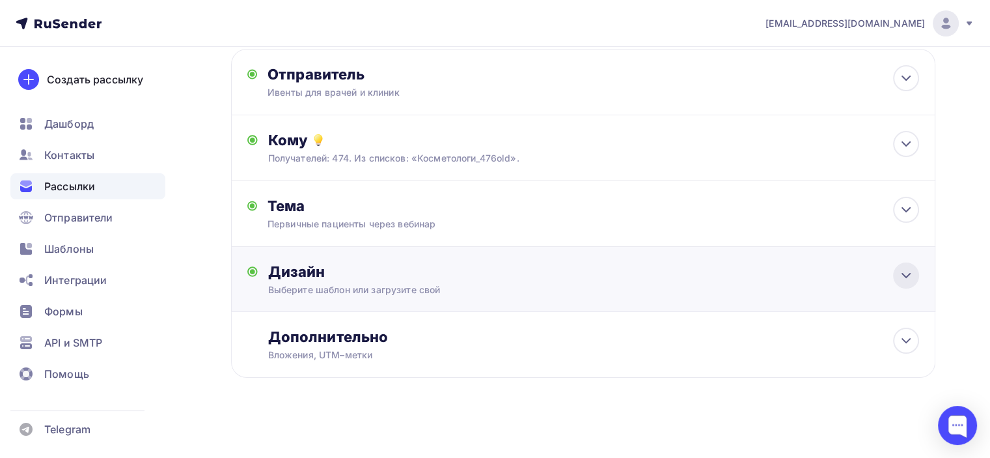
click at [909, 278] on icon at bounding box center [907, 276] width 16 height 16
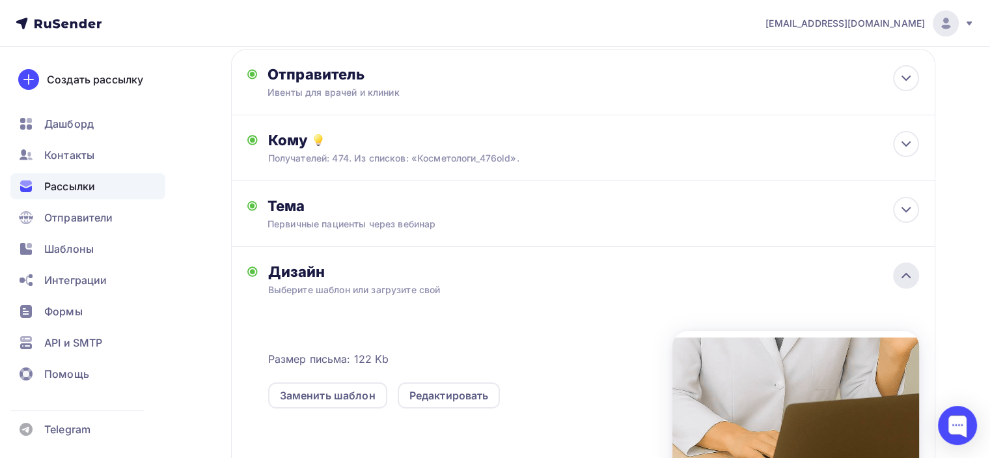
click at [909, 278] on icon at bounding box center [907, 276] width 16 height 16
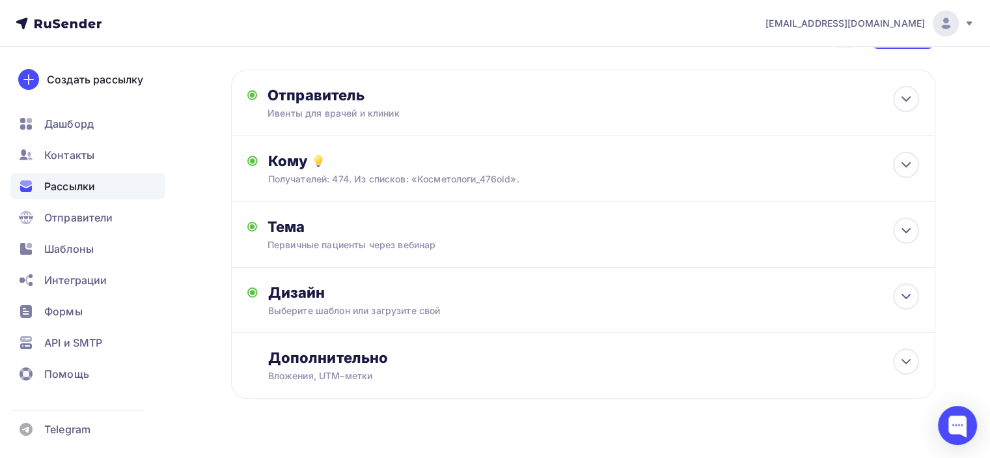
scroll to position [0, 0]
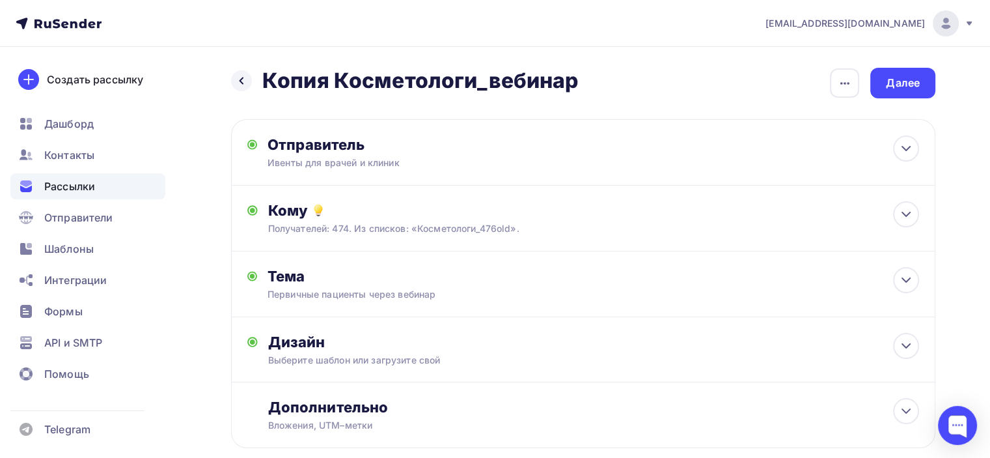
click at [337, 74] on h2 "Копия Косметологи_вебинар" at bounding box center [420, 81] width 316 height 26
click at [838, 85] on icon "button" at bounding box center [845, 84] width 16 height 16
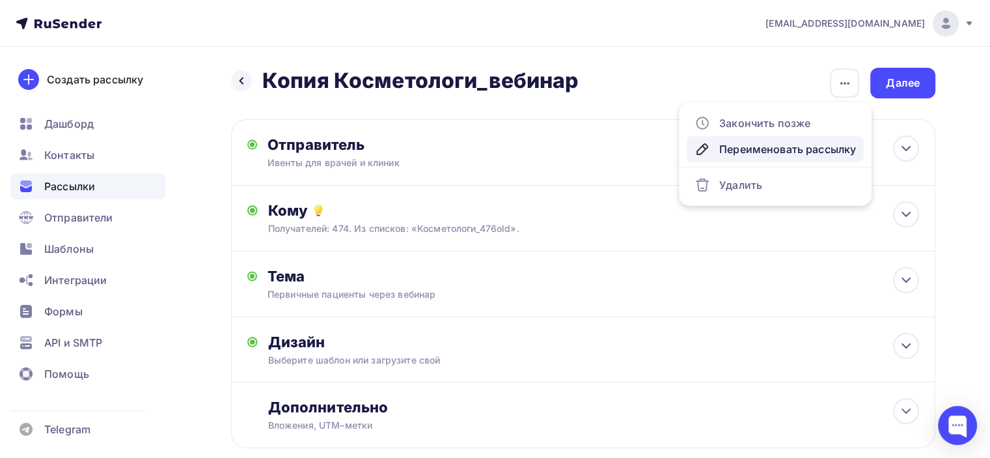
click at [771, 151] on div "Переименовать рассылку" at bounding box center [775, 149] width 161 height 16
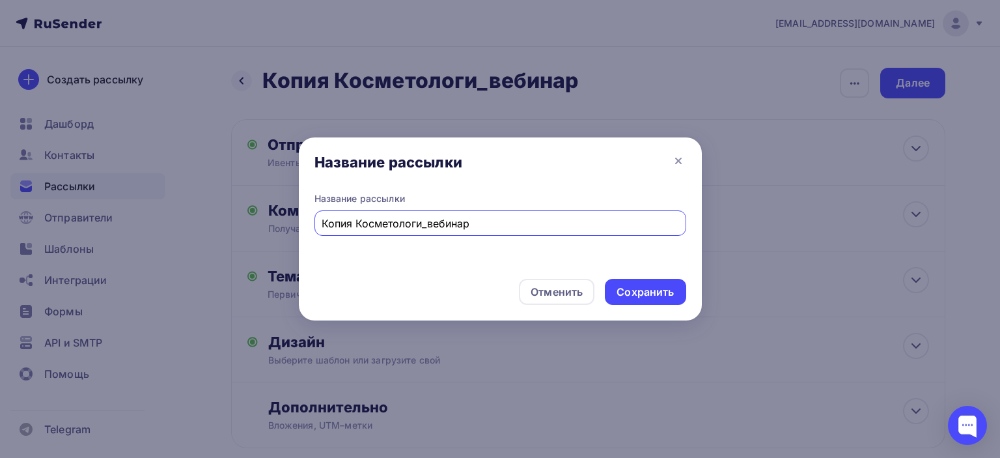
click at [354, 218] on input "Копия Косметологи_вебинар" at bounding box center [500, 224] width 357 height 16
click at [472, 225] on input "Косметологи_вебинар" at bounding box center [500, 224] width 357 height 16
type input "Косметологи_вебинар (474 почты)"
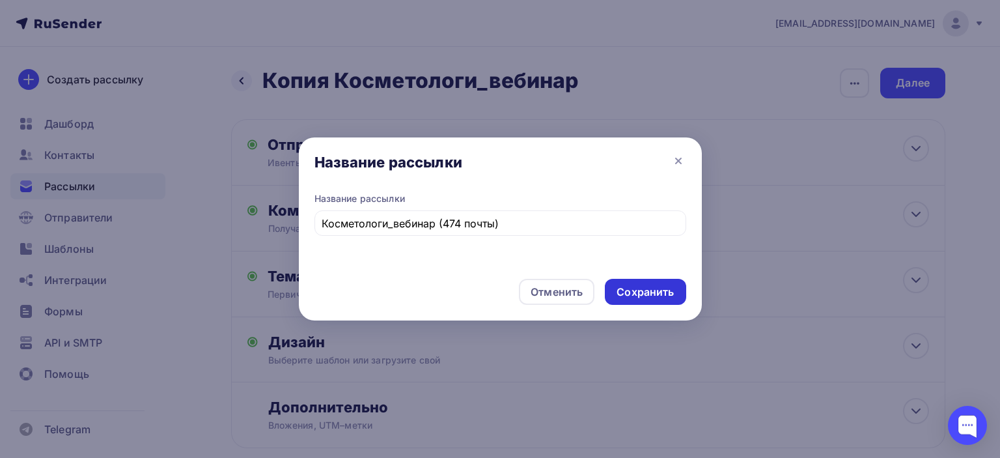
click at [669, 294] on div "Сохранить" at bounding box center [645, 292] width 57 height 15
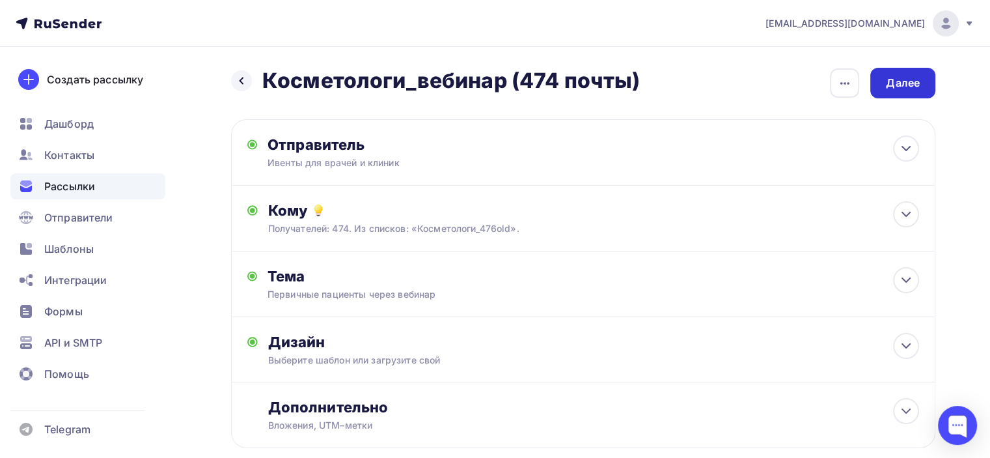
click at [918, 80] on div "Далее" at bounding box center [903, 83] width 34 height 15
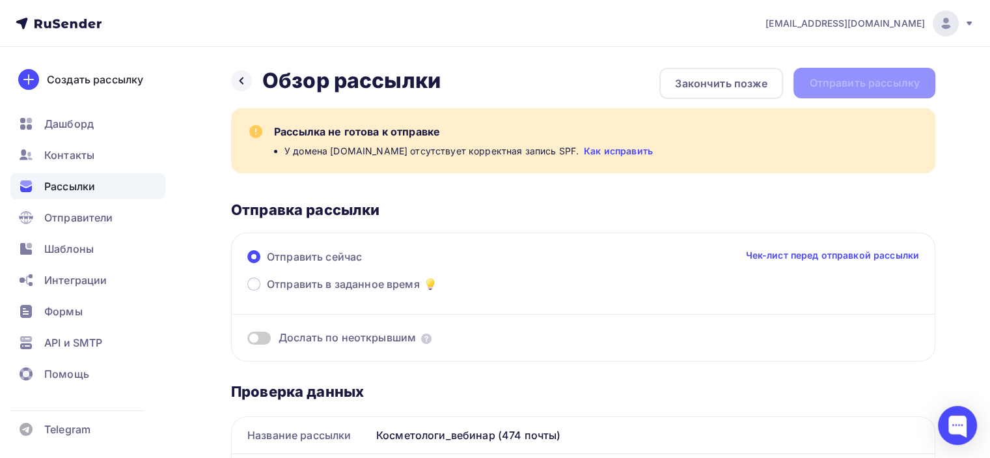
drag, startPoint x: 650, startPoint y: 152, endPoint x: 276, endPoint y: 124, distance: 375.4
click at [276, 124] on div "Рассылка не готова к отправке У домена lotus-award.ru отсутствует корректная за…" at bounding box center [597, 141] width 646 height 34
copy div "Рассылка не готова к отправке У домена lotus-award.ru отсутствует корректная за…"
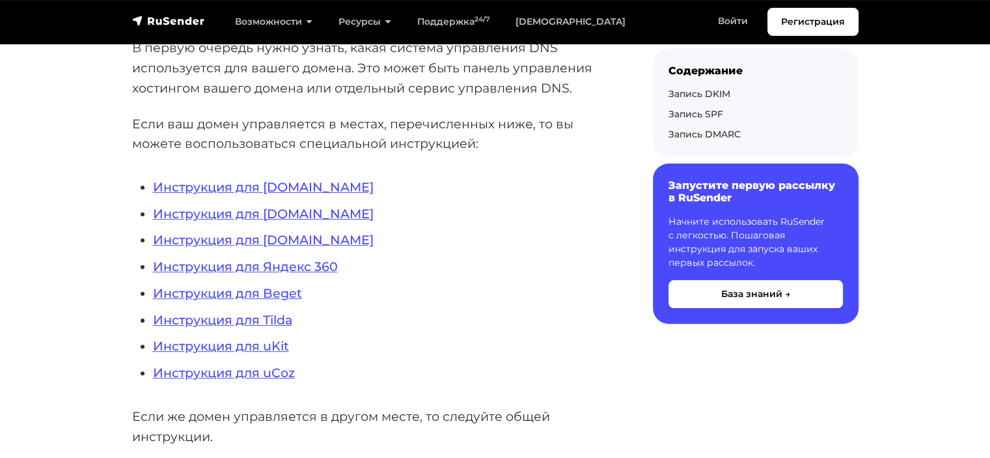
scroll to position [365, 0]
